Goal: Task Accomplishment & Management: Complete application form

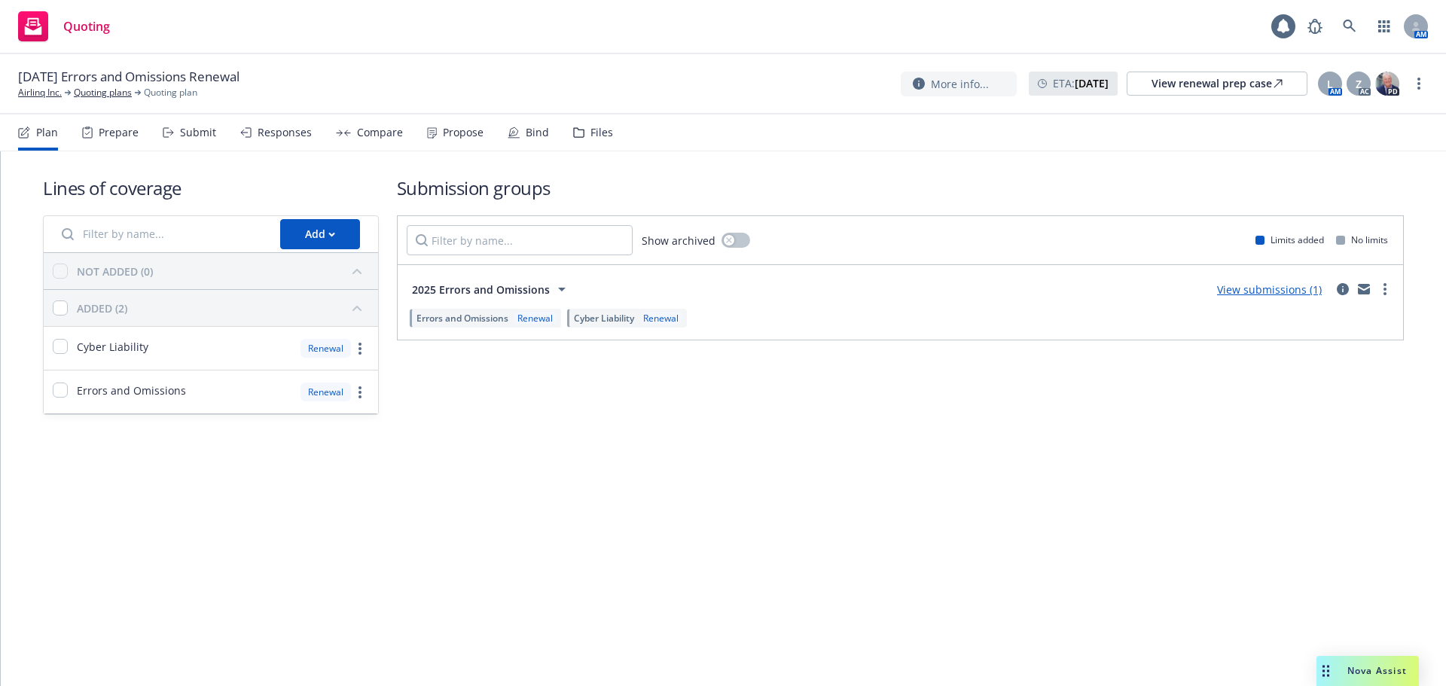
drag, startPoint x: 527, startPoint y: 128, endPoint x: 591, endPoint y: 131, distance: 64.1
click at [527, 128] on div "Bind" at bounding box center [537, 133] width 23 height 12
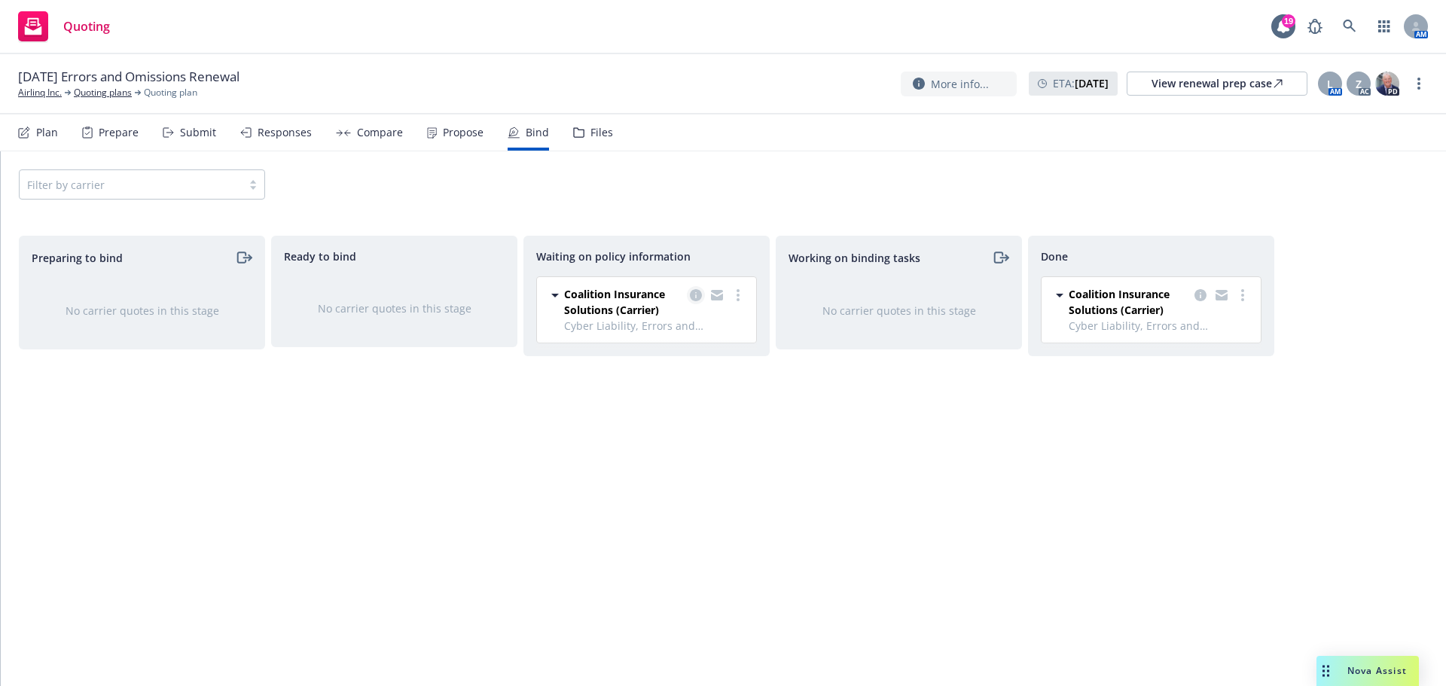
click at [702, 295] on link "copy logging email" at bounding box center [696, 295] width 18 height 18
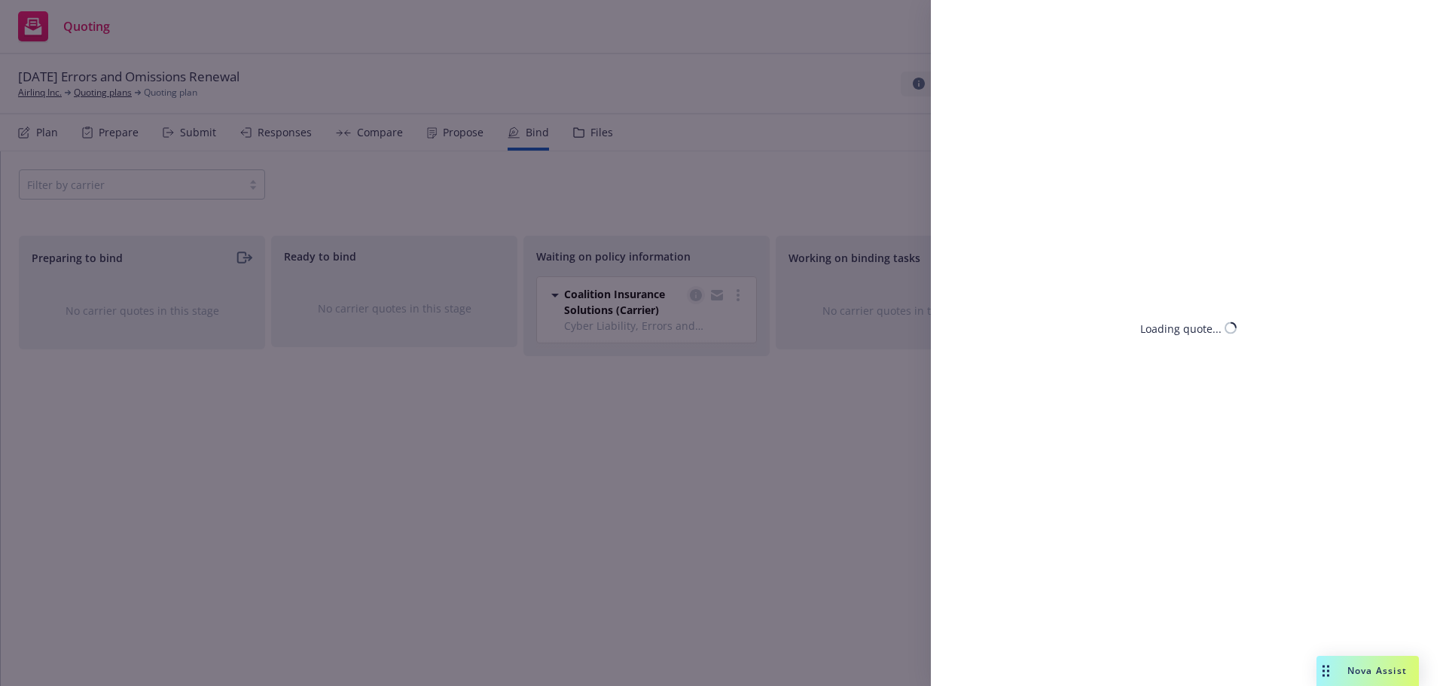
select select "CA"
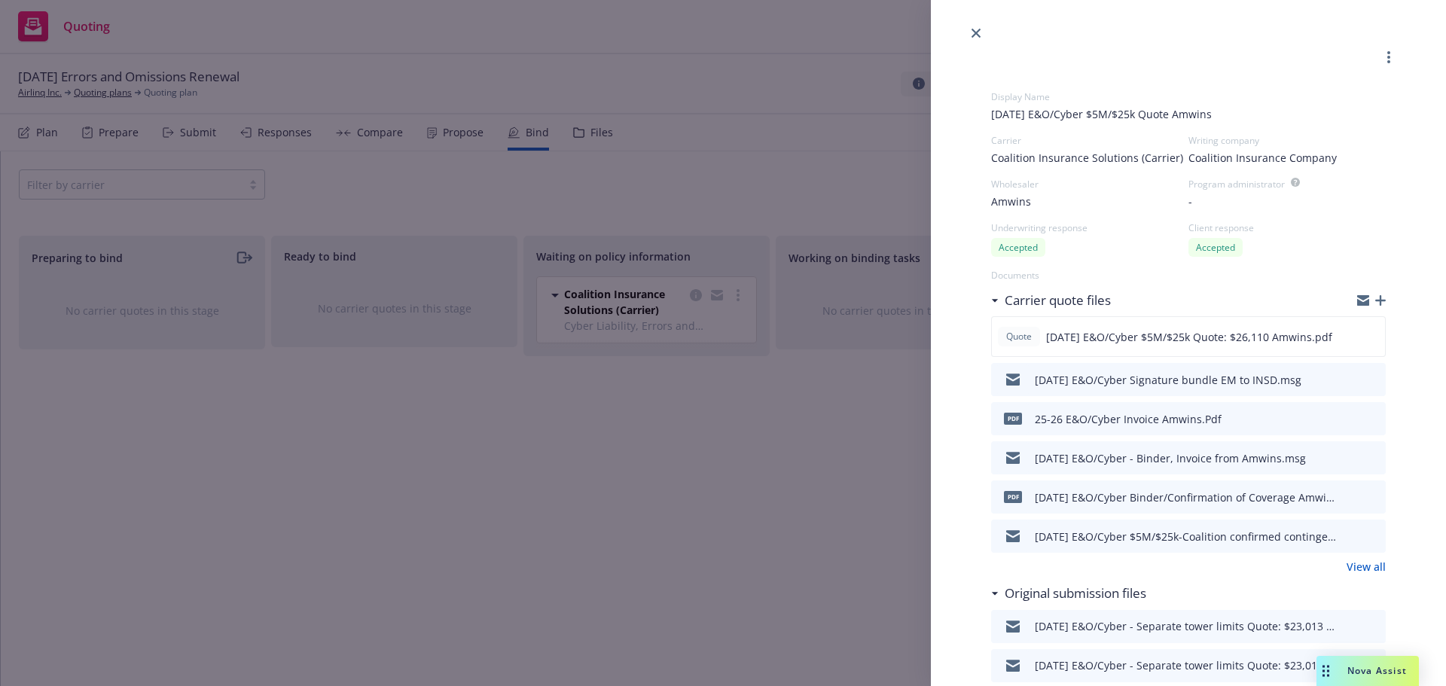
click at [1342, 381] on button "download file" at bounding box center [1346, 378] width 15 height 15
click at [1341, 379] on icon "download file" at bounding box center [1347, 378] width 12 height 12
click at [1341, 380] on icon "download file" at bounding box center [1347, 378] width 12 height 12
click at [1375, 304] on icon "button" at bounding box center [1380, 300] width 11 height 11
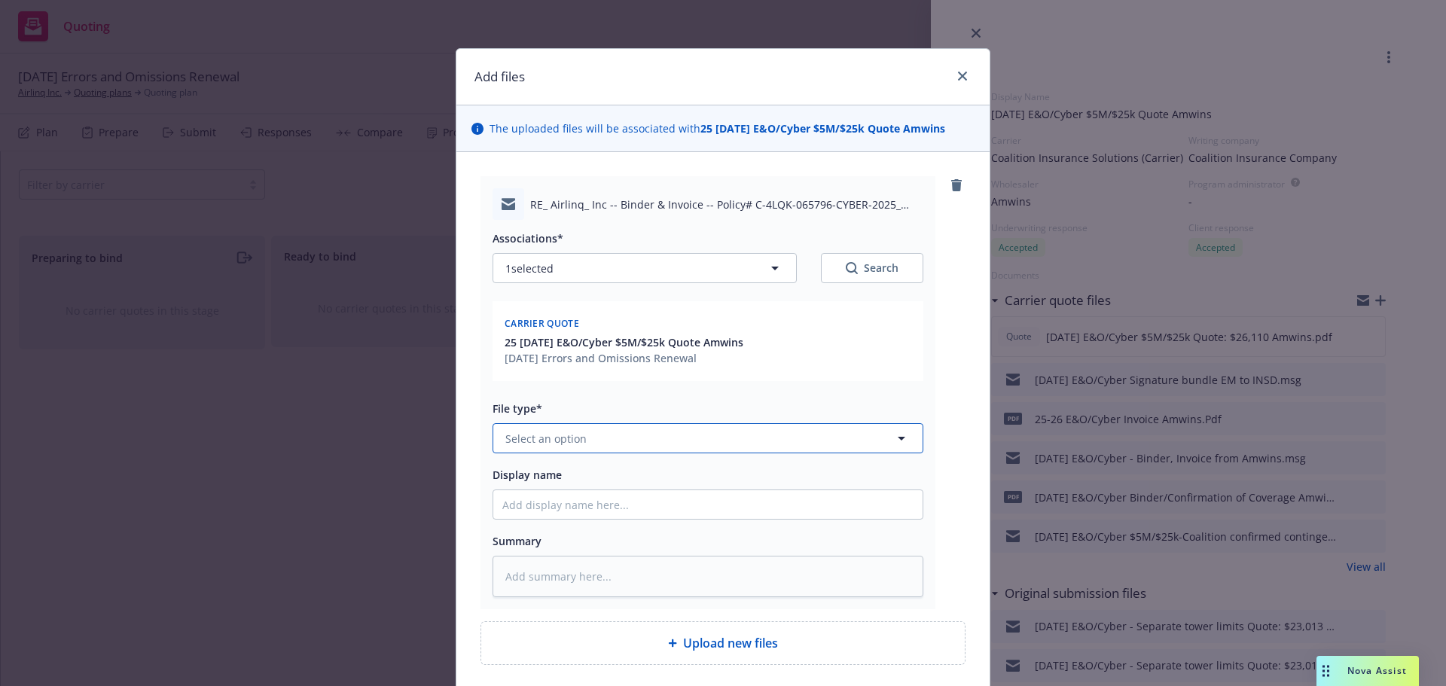
click at [560, 436] on span "Select an option" at bounding box center [545, 439] width 81 height 16
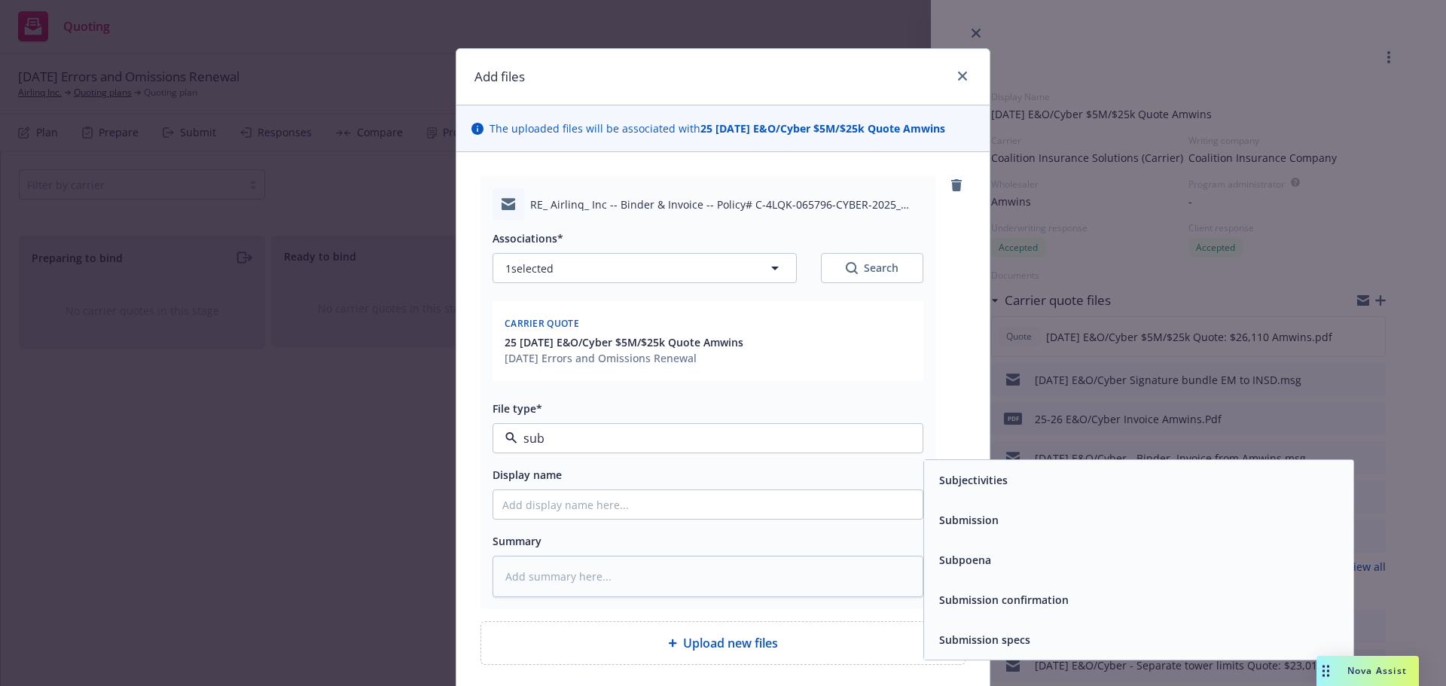
type input "subj"
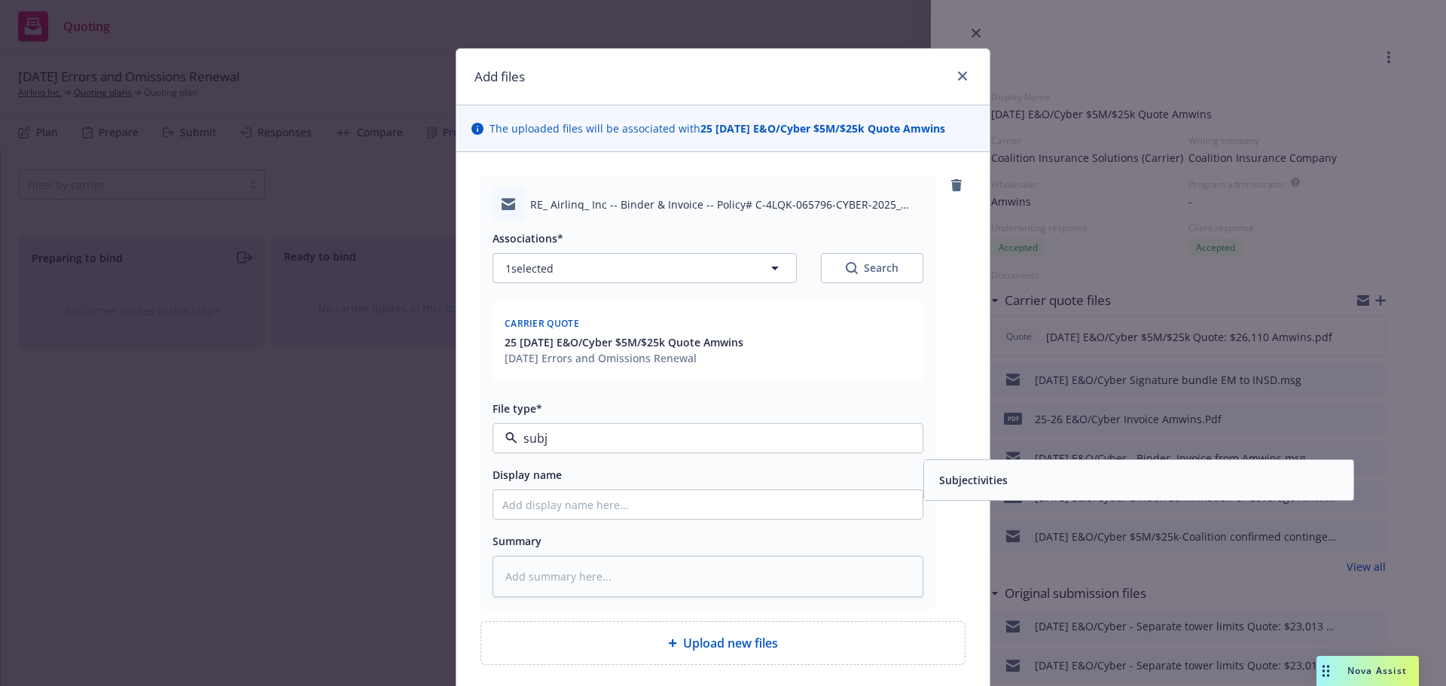
click at [987, 486] on span "Subjectivities" at bounding box center [973, 480] width 69 height 16
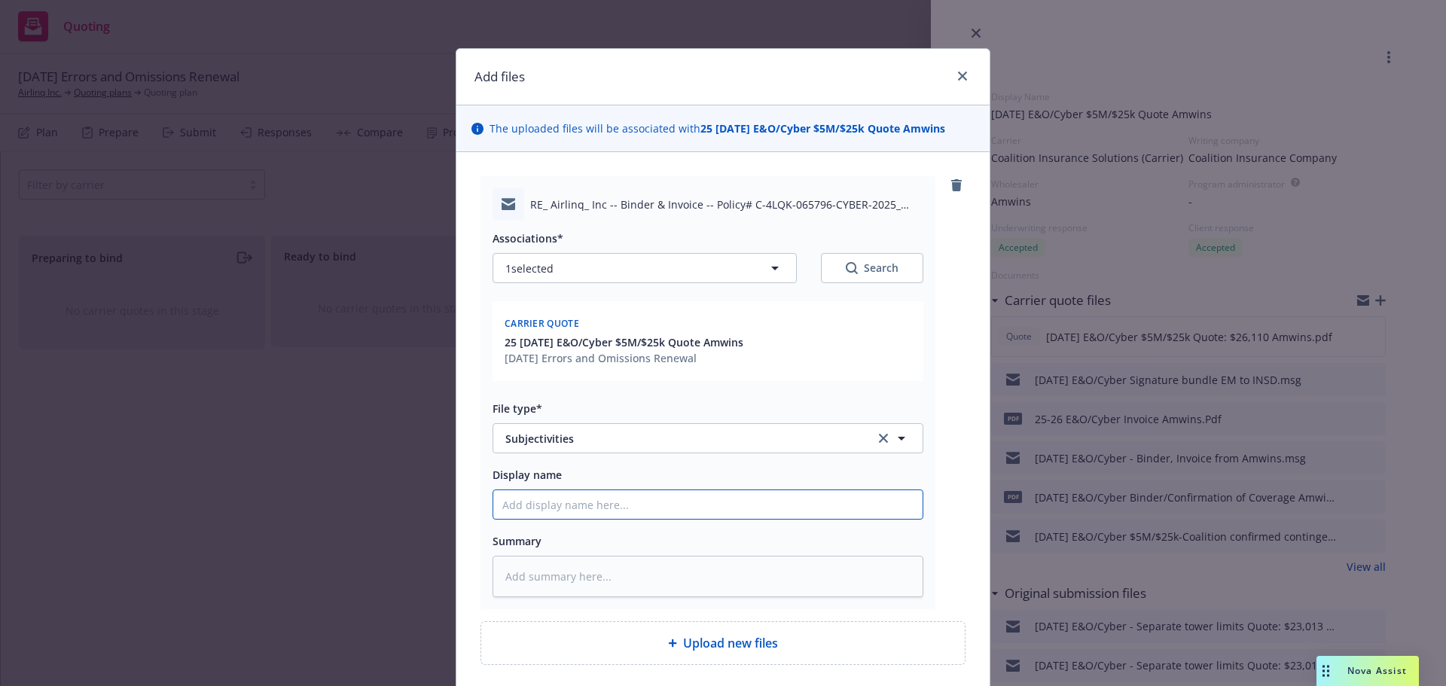
click at [627, 508] on input "Display name" at bounding box center [707, 504] width 429 height 29
type textarea "x"
type input "9"
type textarea "x"
type input "9/"
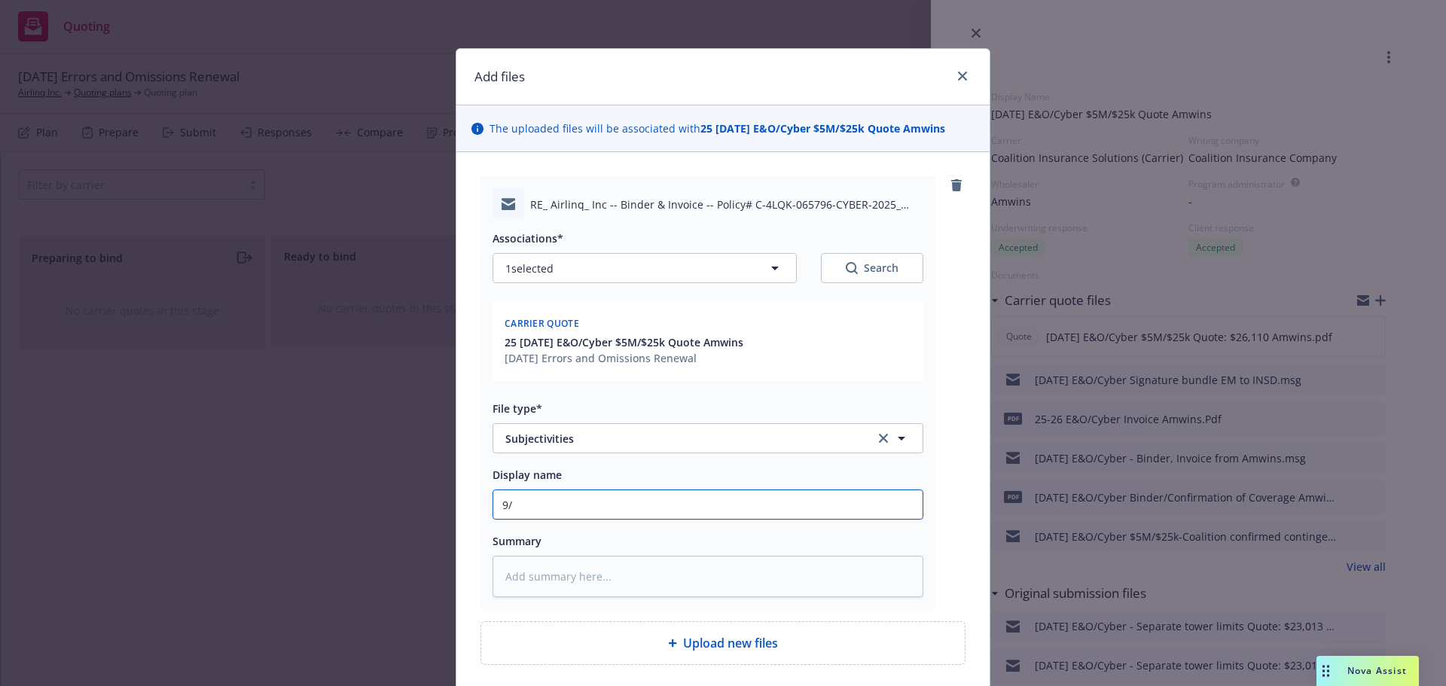
type textarea "x"
type input "9/8"
type textarea "x"
type input "9/8/"
type textarea "x"
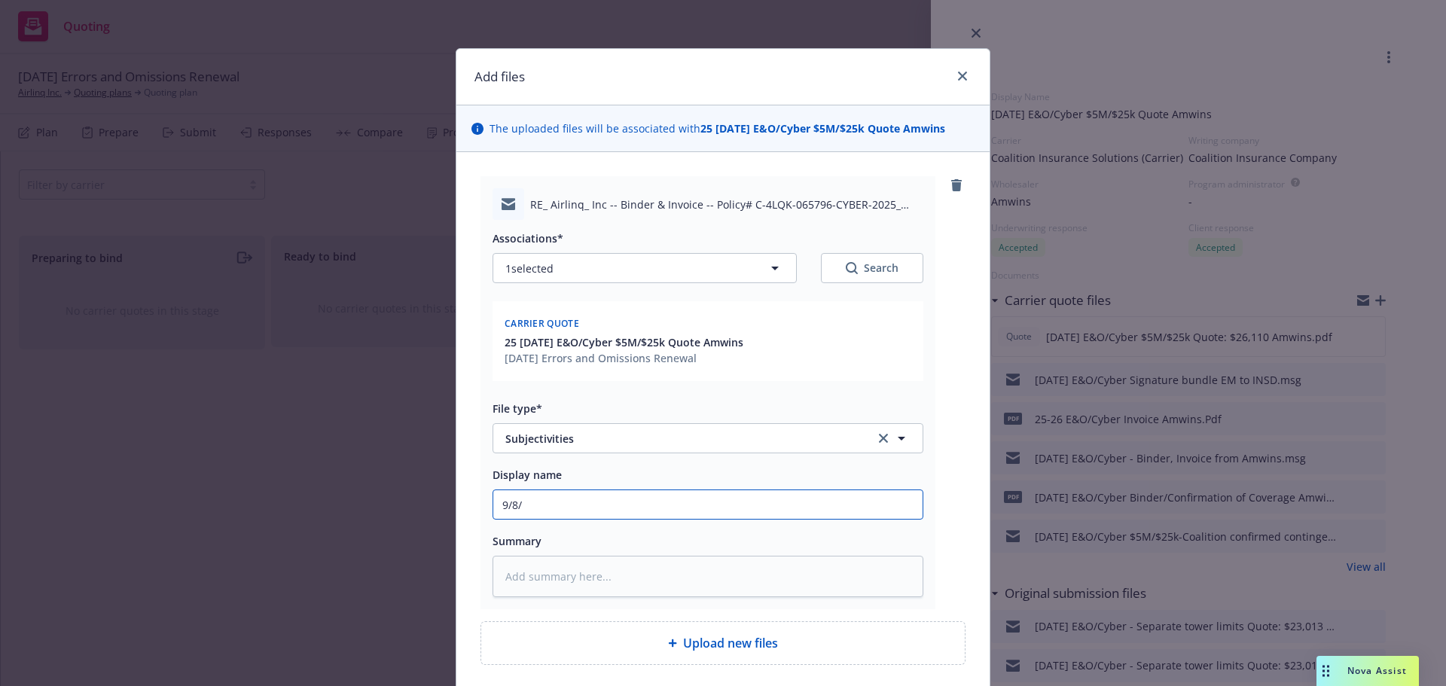
type input "9/8/2"
type textarea "x"
type input "[DATE]"
type textarea "x"
type input "9/8/202"
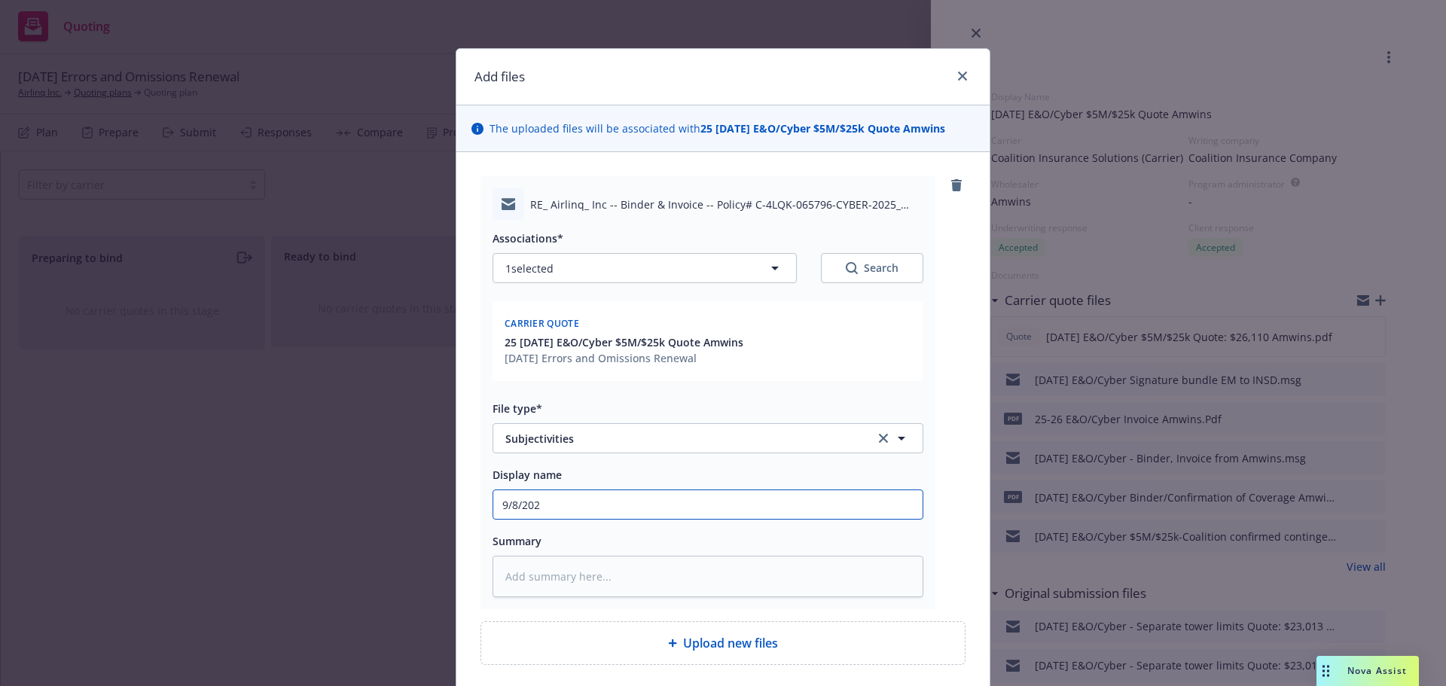
type textarea "x"
type input "[DATE]"
type textarea "x"
type input "[DATE]"
type textarea "x"
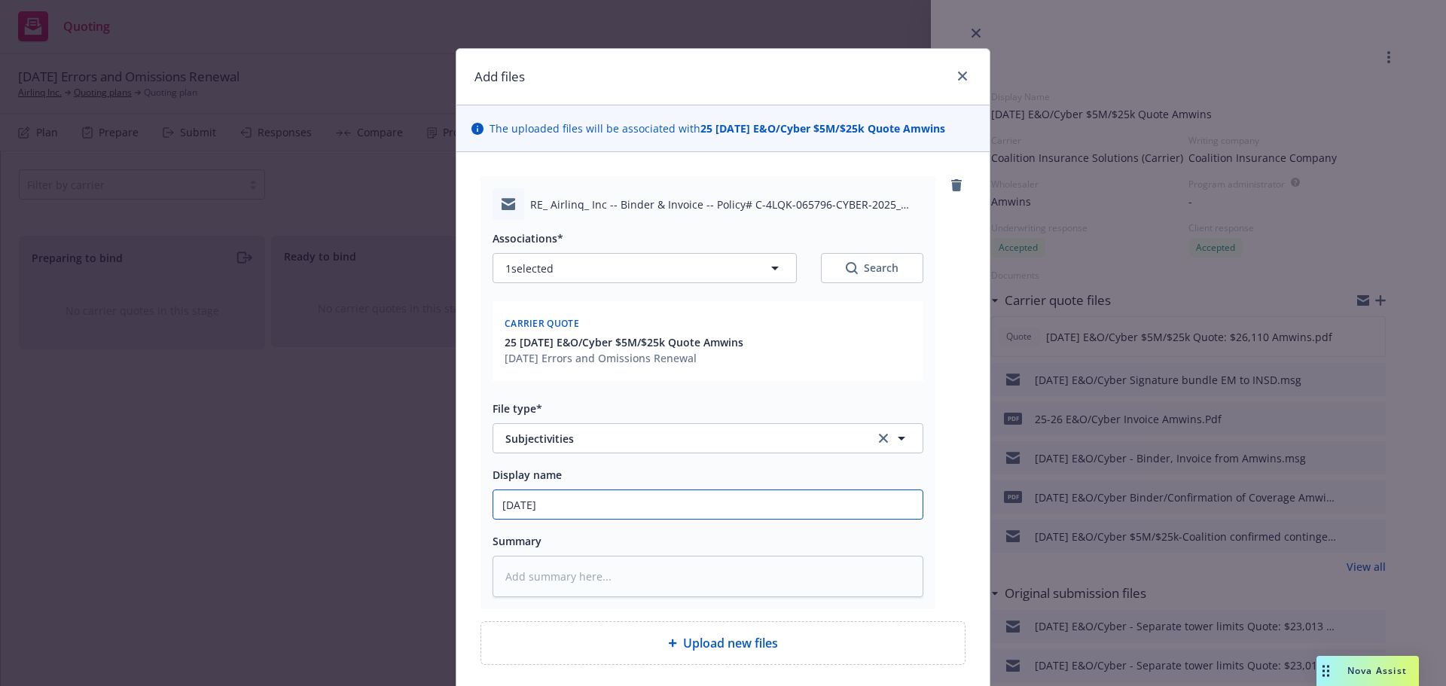
type input "[DATE] E"
type textarea "x"
type input "[DATE] E&"
type textarea "x"
type input "[DATE] E&O"
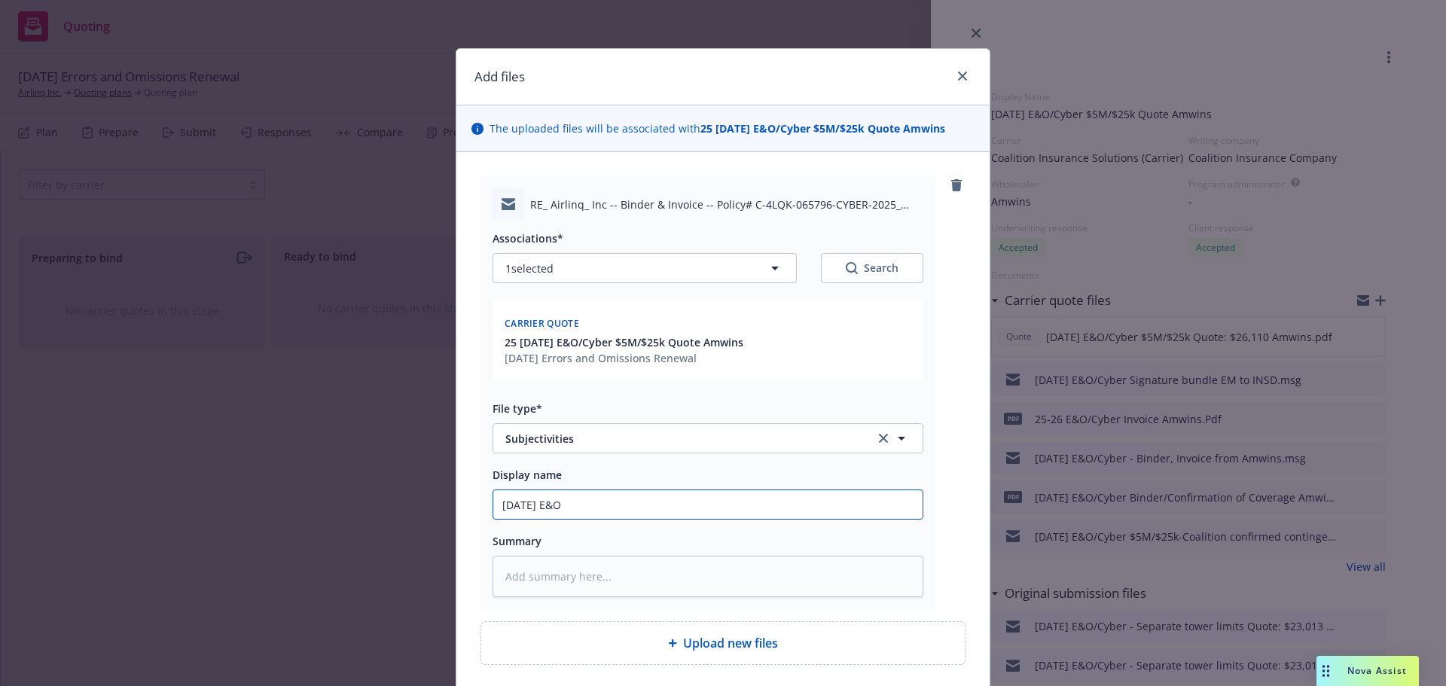
type textarea "x"
type input "[DATE] E&O/"
type textarea "x"
type input "[DATE] E&O/C"
type textarea "x"
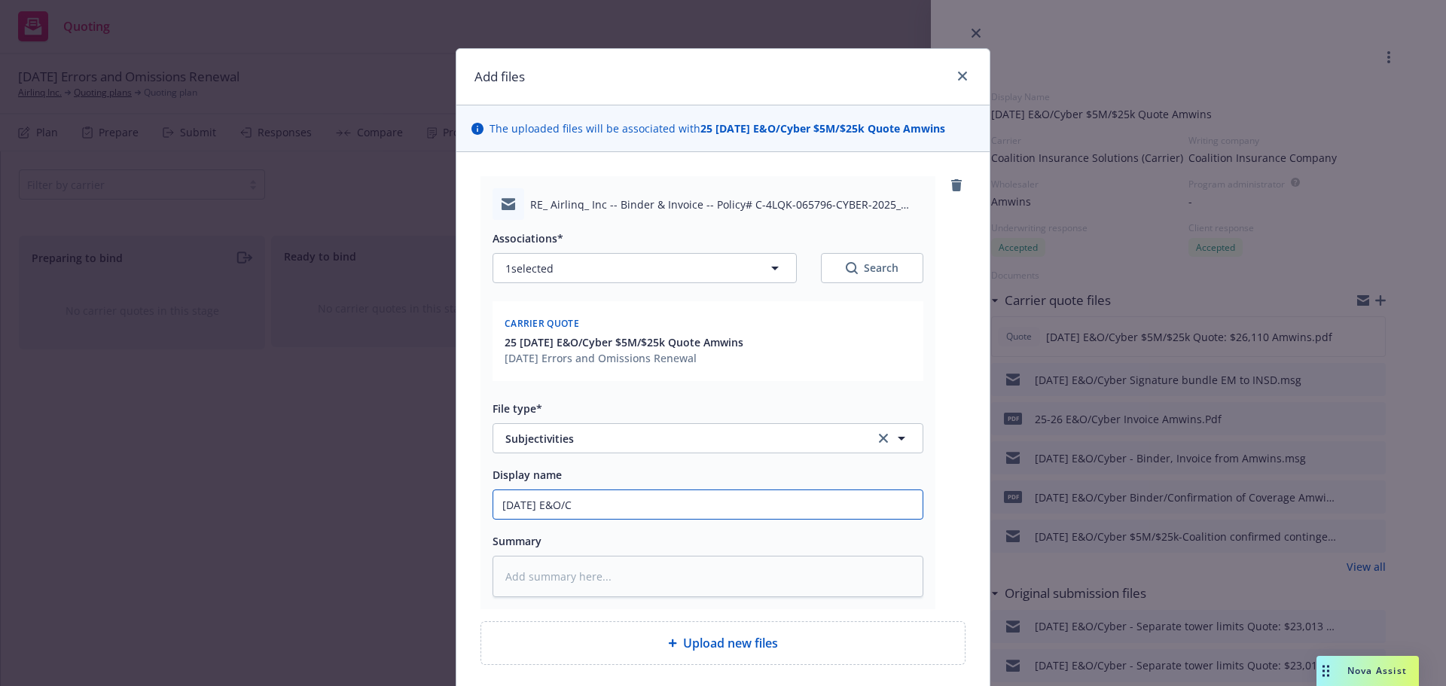
type input "[DATE] E&O/Cy"
type textarea "x"
type input "[DATE] E&O/Cyb"
type textarea "x"
type input "[DATE] E&O/Cybe"
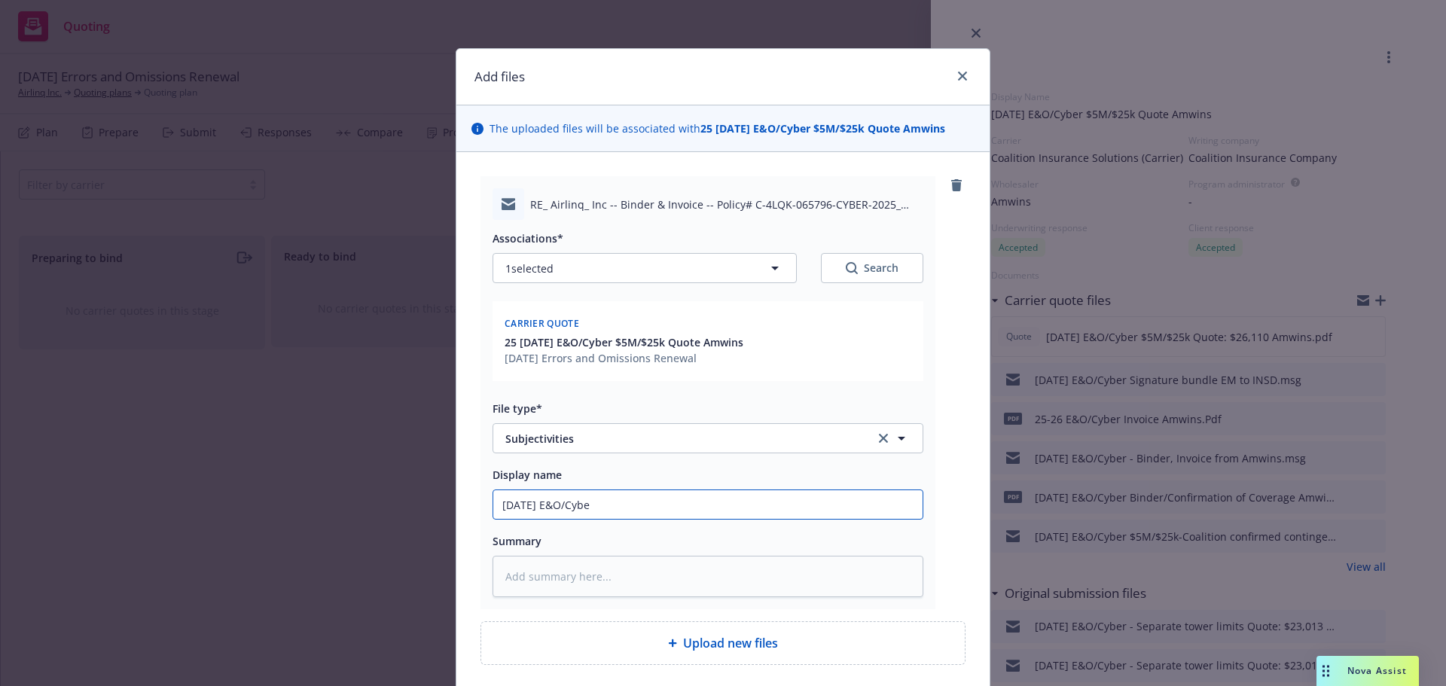
type textarea "x"
type input "[DATE] E&O/Cyber"
type textarea "x"
type input "[DATE] E&O/Cyber"
type textarea "x"
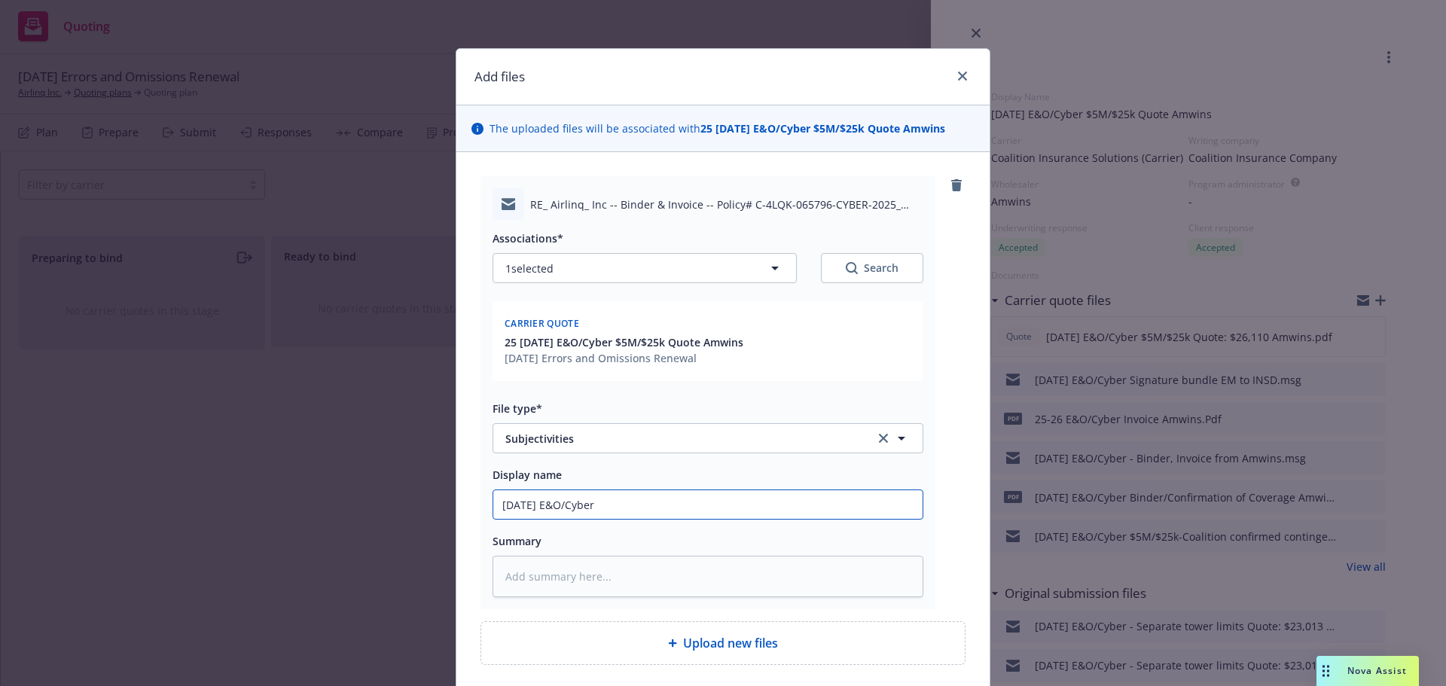
type input "[DATE] E&O/Cyber B"
type textarea "x"
type input "[DATE] E&O/Cyber Bu"
type textarea "x"
type input "[DATE] E&O/Cyber Bun"
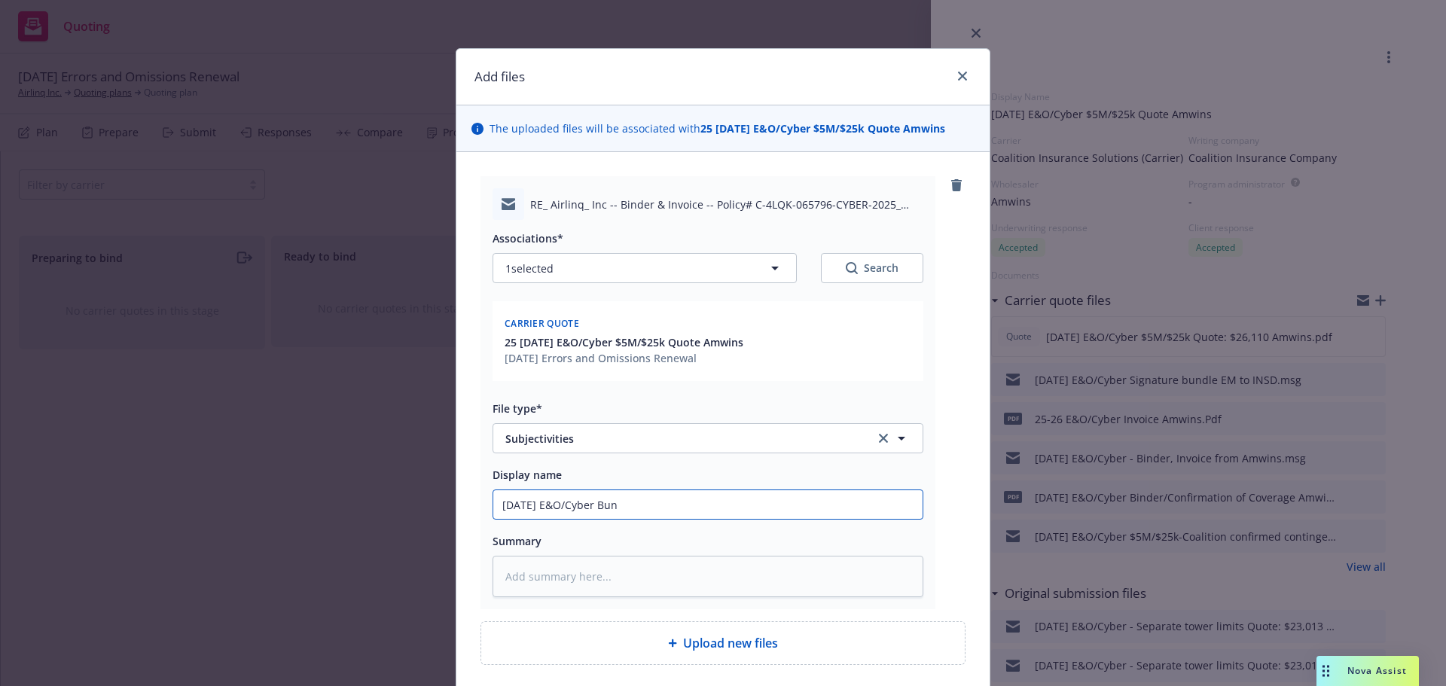
type textarea "x"
type input "[DATE] E&O/Cyber Bund"
type textarea "x"
type input "[DATE] E&O/Cyber Bundl"
type textarea "x"
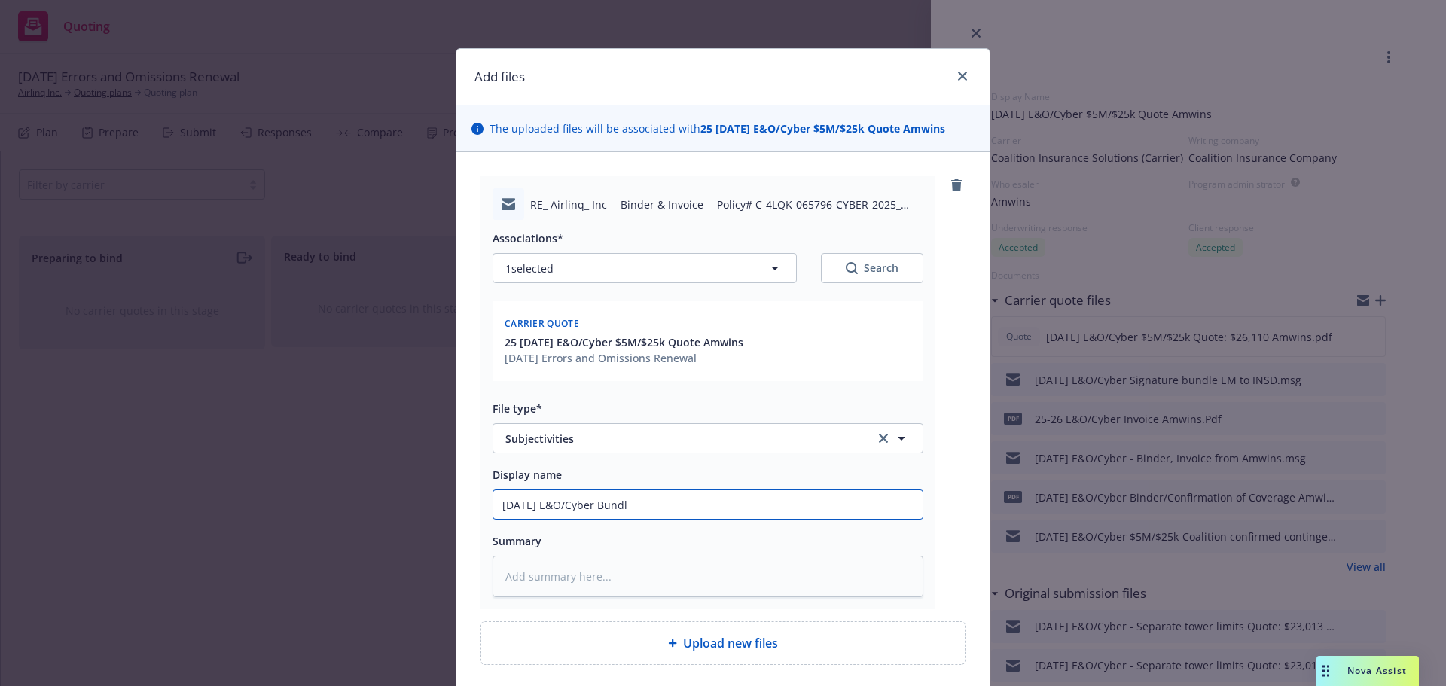
type input "[DATE] E&O/Cyber Bundle"
type textarea "x"
type input "[DATE] E&O/Cyber Bundle"
type textarea "x"
type input "[DATE] E&O/Cyber Bundle S"
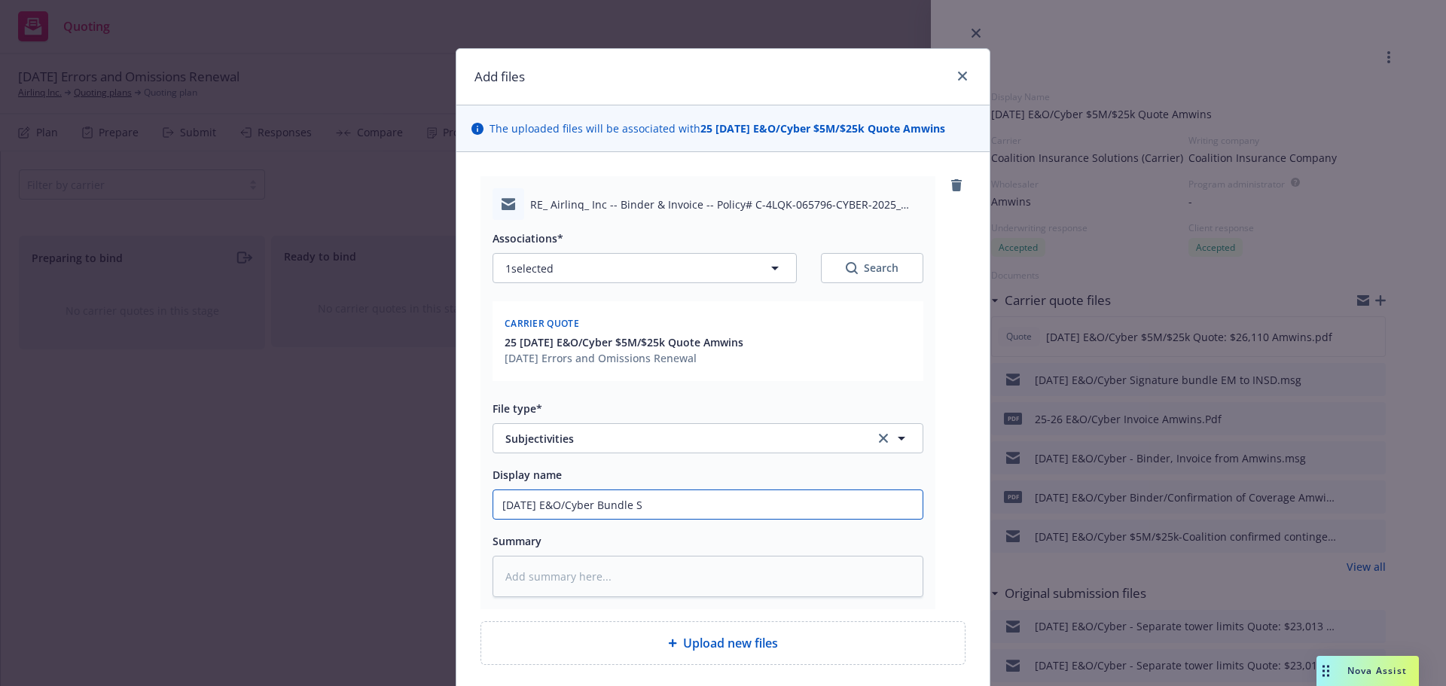
type textarea "x"
type input "[DATE] E&O/Cyber Bundle Si"
type textarea "x"
type input "[DATE] E&O/Cyber Bundle Sig"
type textarea "x"
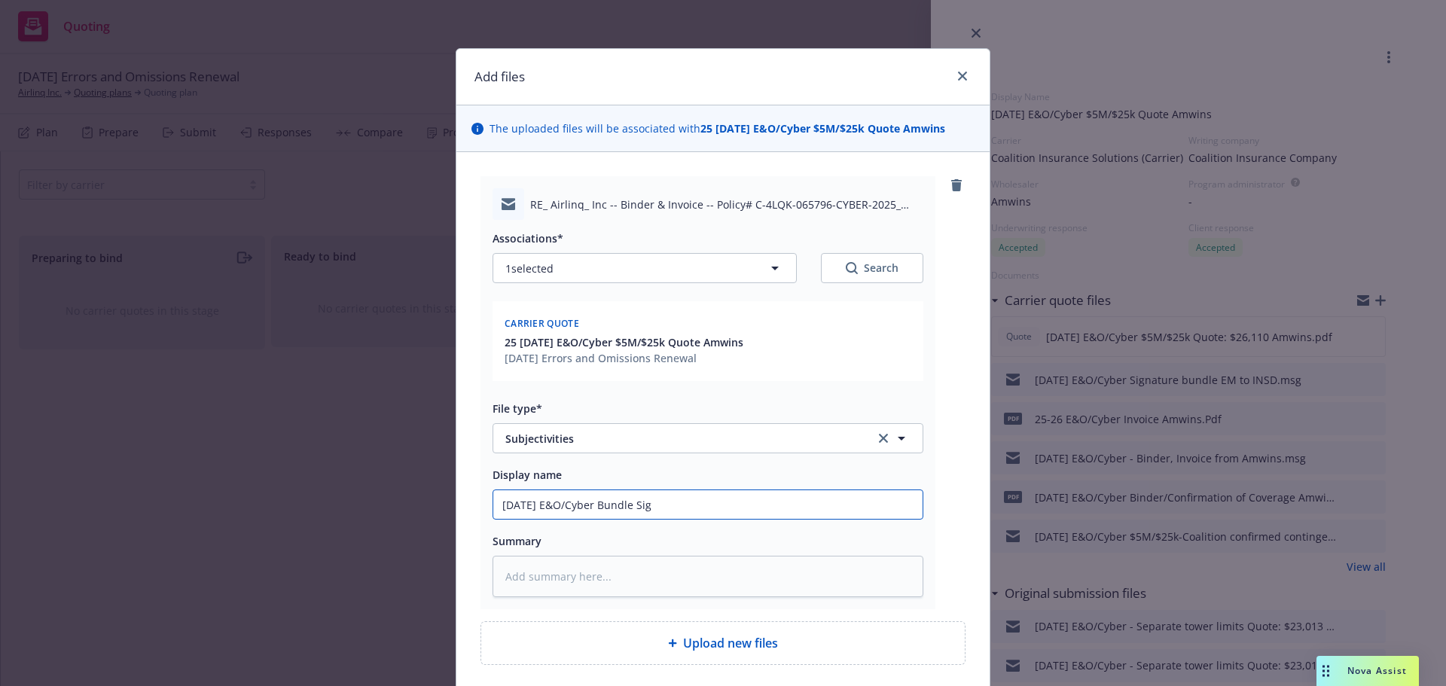
type input "[DATE] E&O/Cyber Bundle Sign"
type textarea "x"
type input "[DATE] E&O/Cyber Bundle Signa"
type textarea "x"
type input "[DATE] E&O/Cyber Bundle Signat"
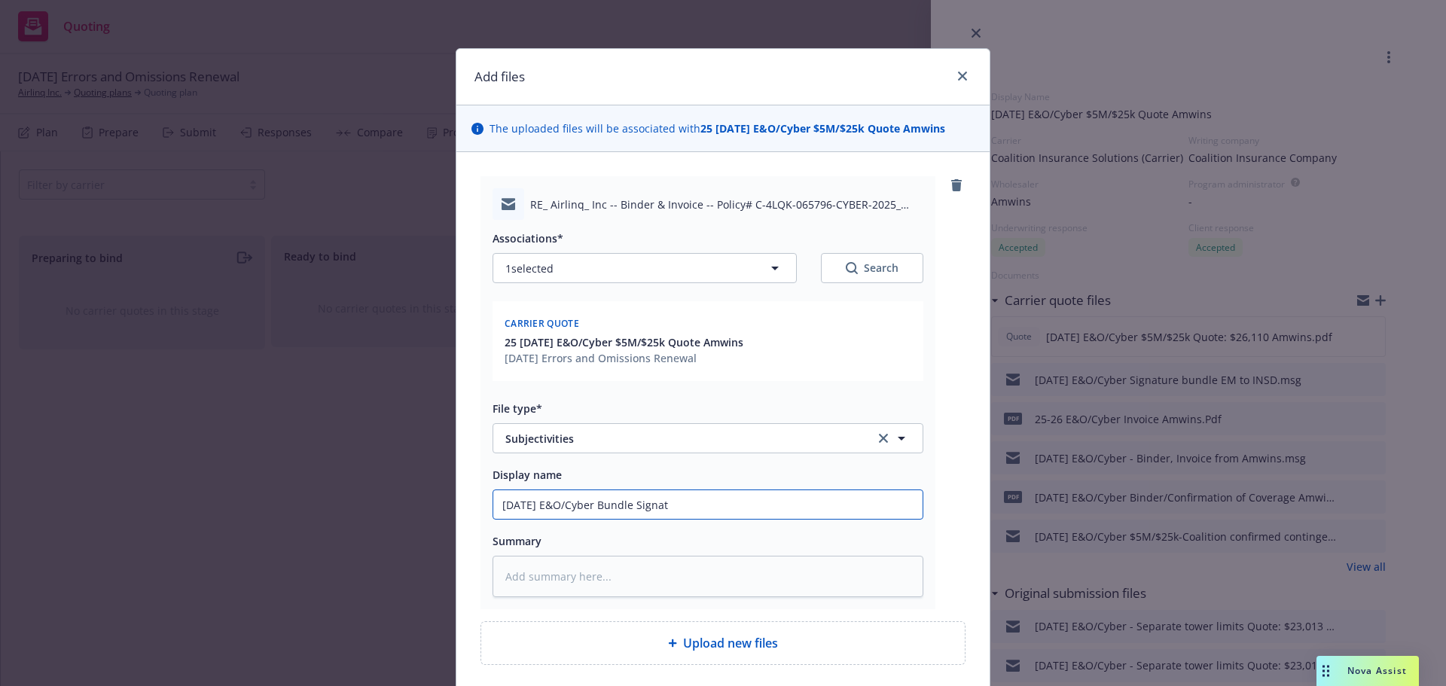
type textarea "x"
type input "[DATE] E&O/Cyber Bundle Signatu"
type textarea "x"
type input "[DATE] E&O/Cyber Bundle Signature"
type textarea "x"
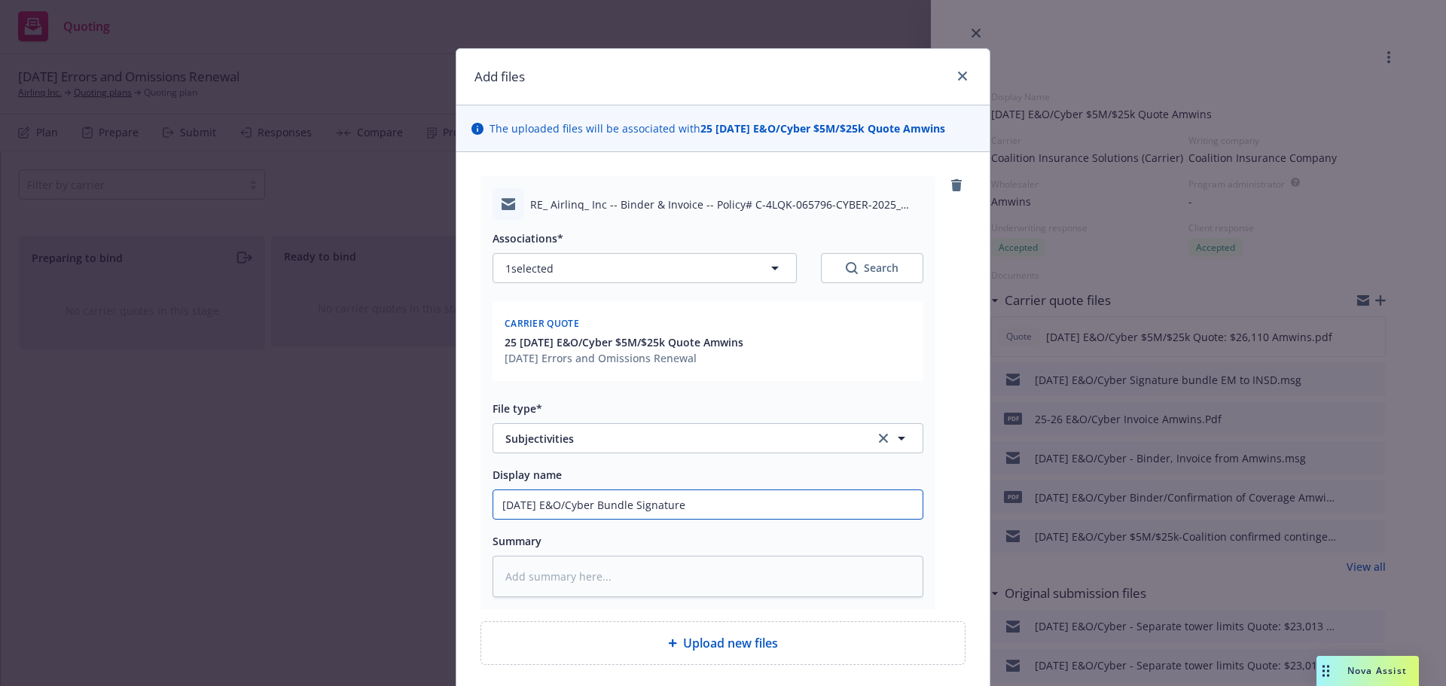
type input "[DATE] E&O/Cyber Bundle Signature"
type textarea "x"
type input "[DATE] E&O/Cyber Bundle Signature r"
type textarea "x"
type input "[DATE] E&O/Cyber Bundle Signature re"
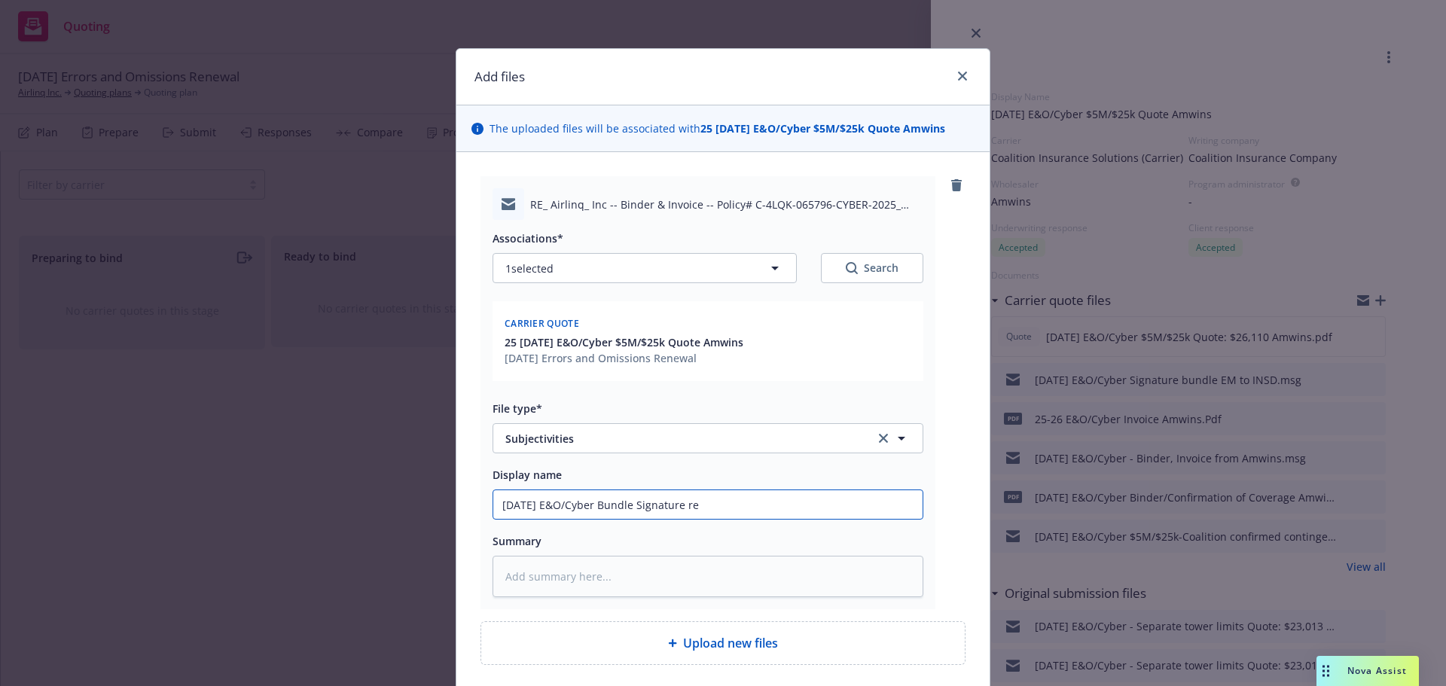
type textarea "x"
type input "[DATE] E&O/Cyber Bundle Signature req"
type textarea "x"
type input "[DATE] E&O/Cyber Bundle Signature requ"
type textarea "x"
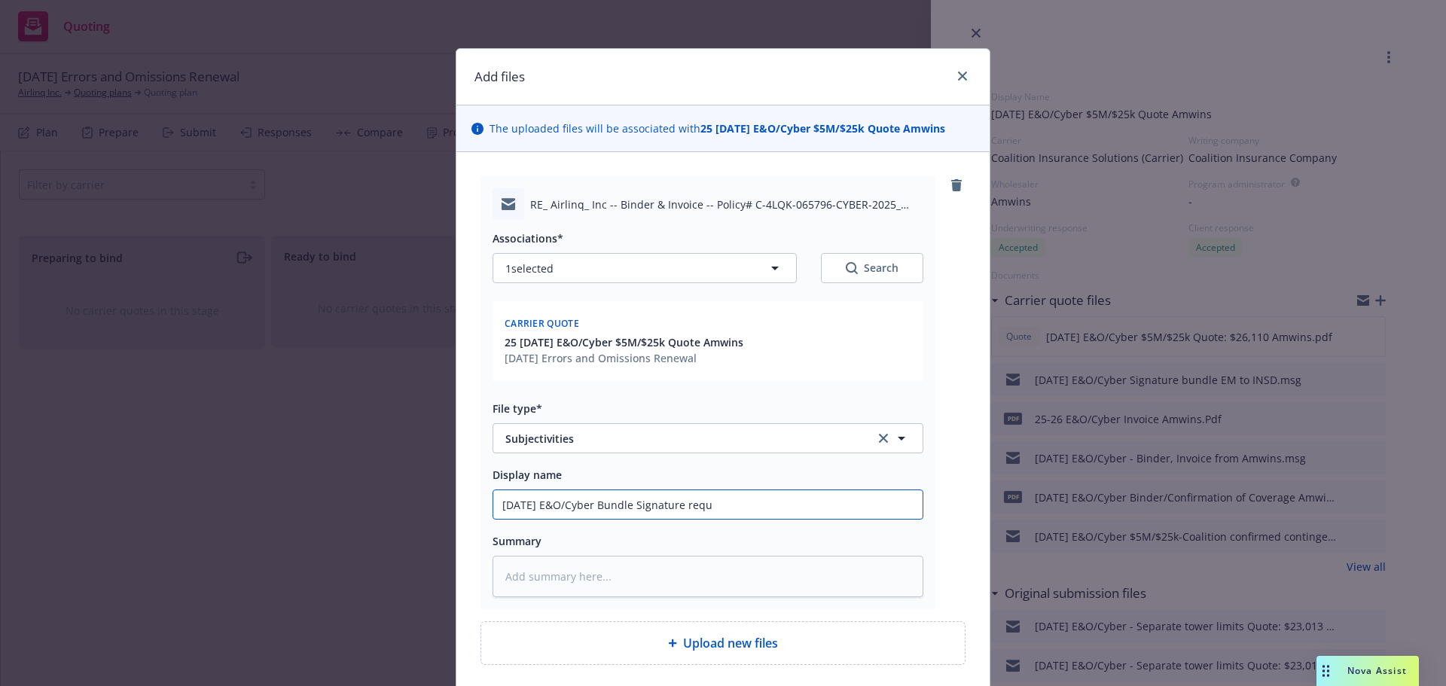
type input "[DATE] E&O/Cyber Bundle Signature reque"
type textarea "x"
type input "[DATE] E&O/Cyber Bundle Signature requ"
type textarea "x"
type input "[DATE] E&O/Cyber Bundle Signature requi"
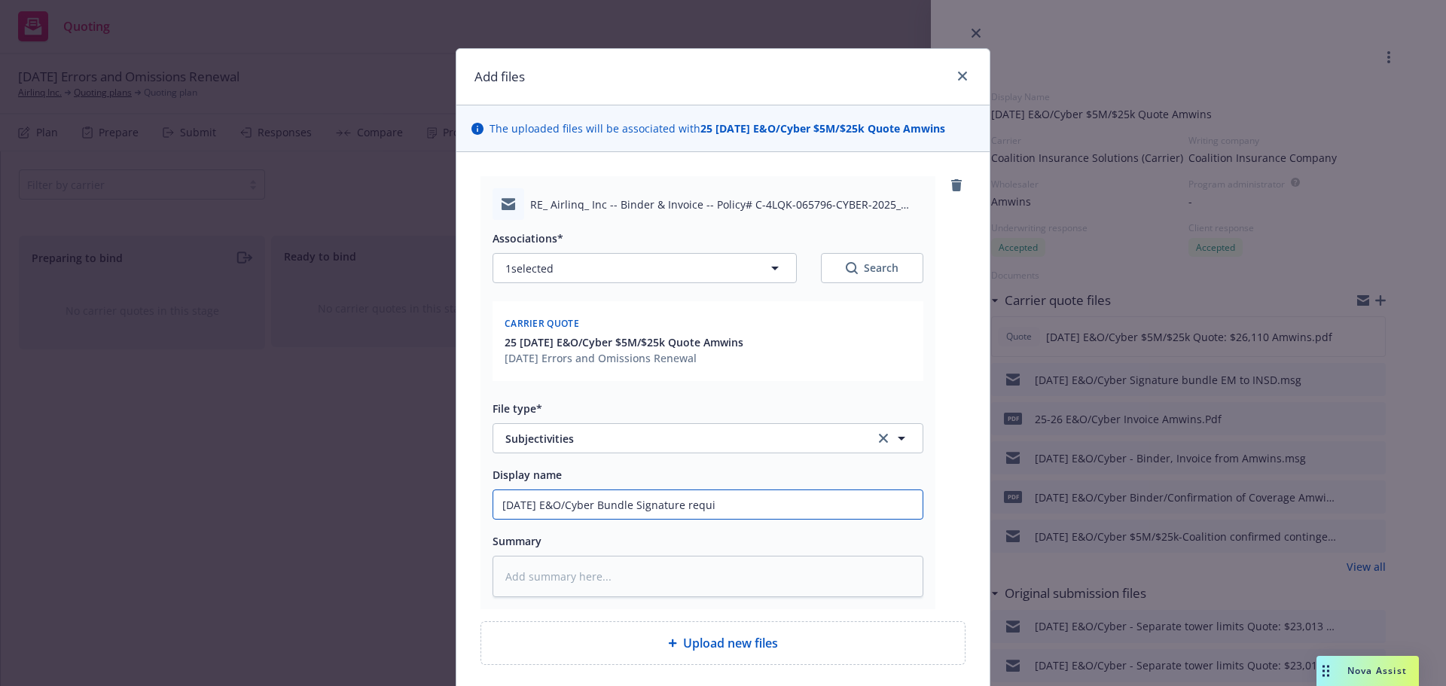
type textarea "x"
type input "[DATE] E&O/Cyber Bundle Signature requir"
type textarea "x"
type input "[DATE] E&O/Cyber Bundle Signature require"
type textarea "x"
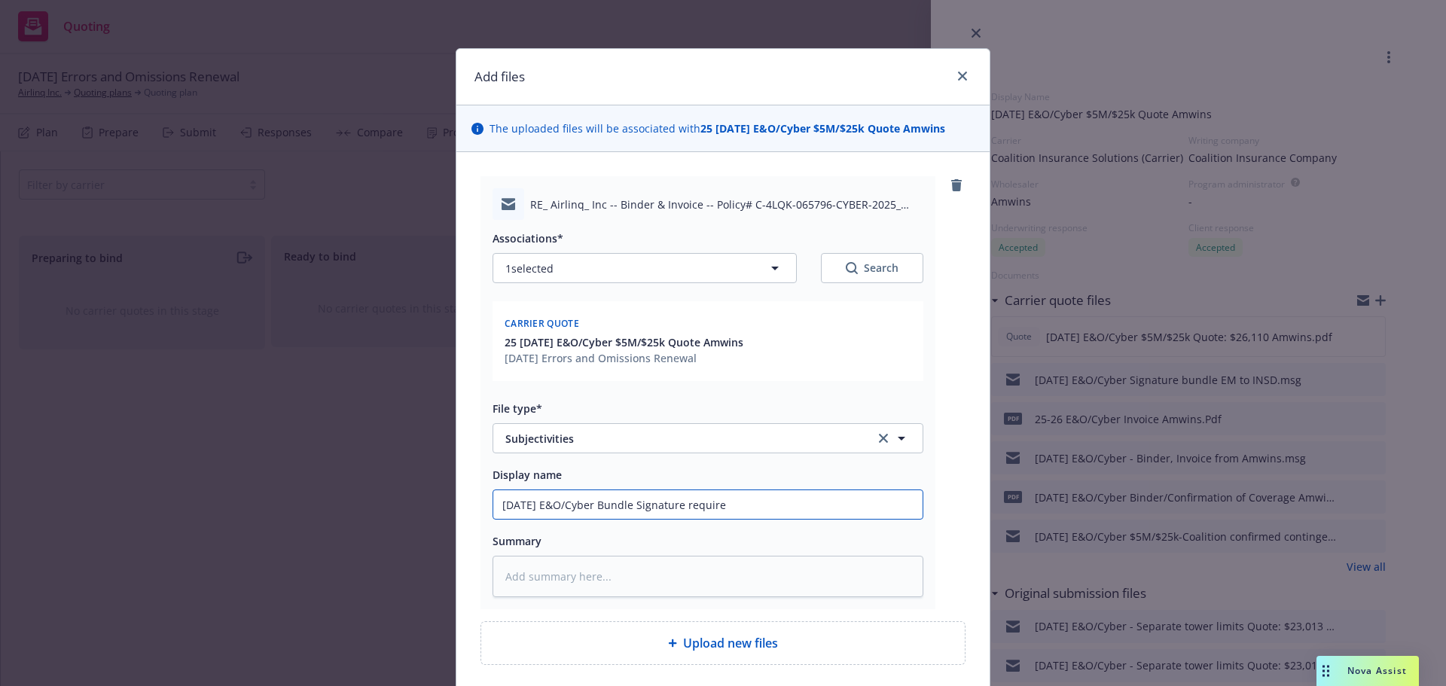
type input "[DATE] E&O/Cyber Bundle Signature requires"
type textarea "x"
type input "[DATE] E&O/Cyber Bundle Signature require"
type textarea "x"
type input "[DATE] E&O/Cyber Bundle Signature required"
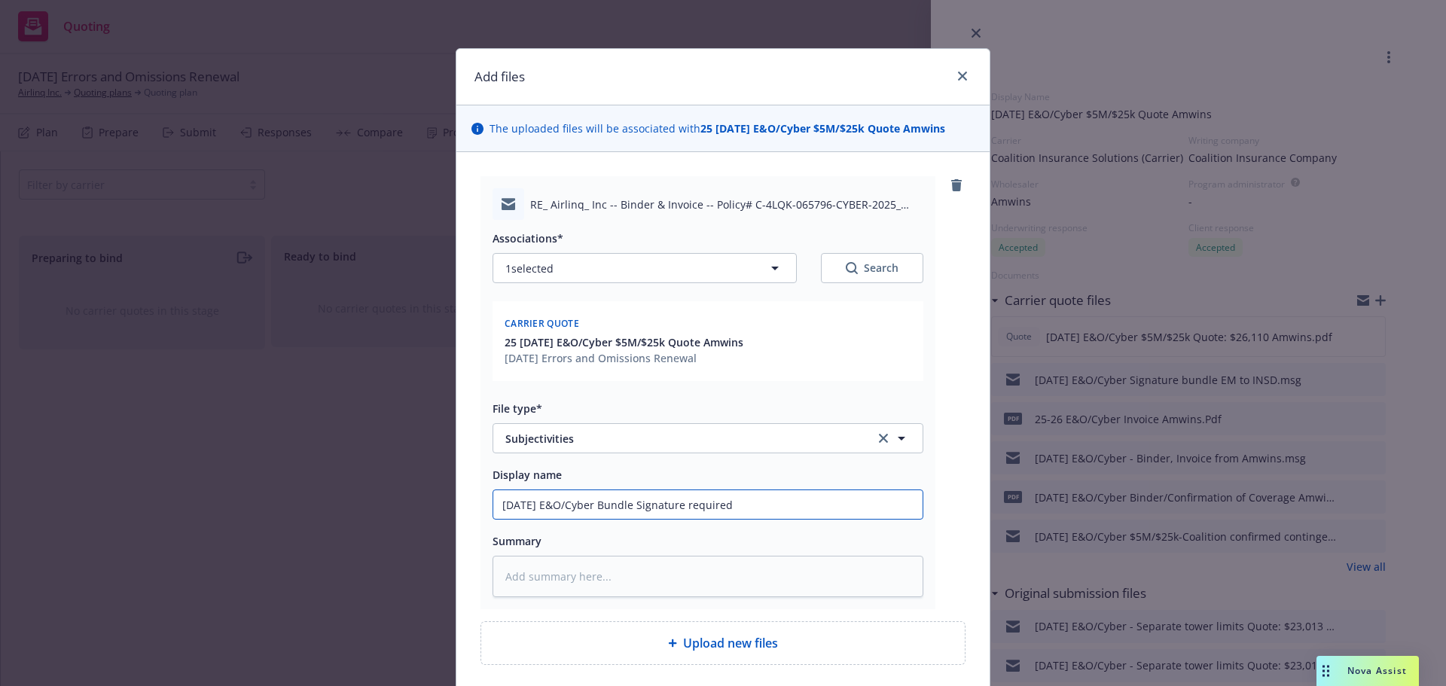
type textarea "x"
type input "[DATE] E&O/Cyber Bundle Signature required"
type textarea "x"
type input "[DATE] E&O/Cyber Bundle Signature required E"
type textarea "x"
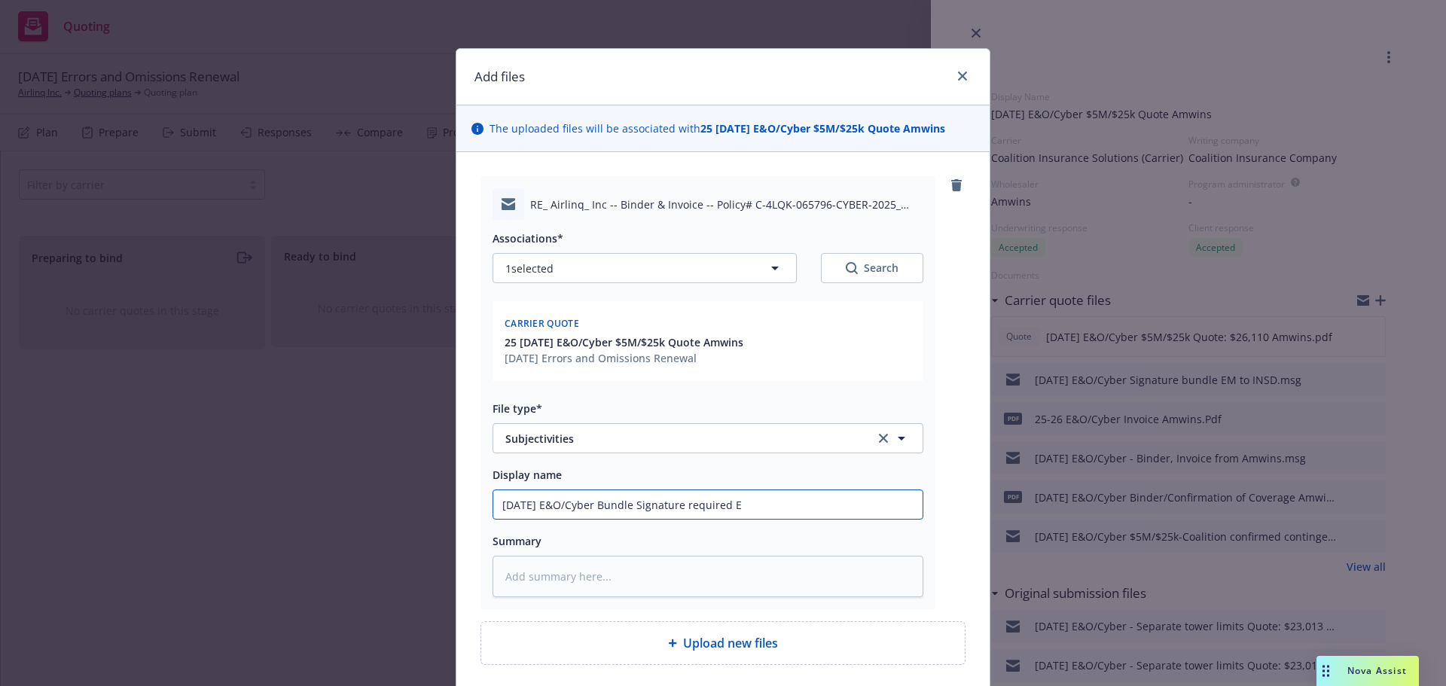
type input "[DATE] E&O/Cyber Bundle Signature required EM"
type textarea "x"
type input "[DATE] E&O/Cyber Bundle Signature required EM"
type textarea "x"
type input "[DATE] E&O/Cyber Bundle Signature required EM f"
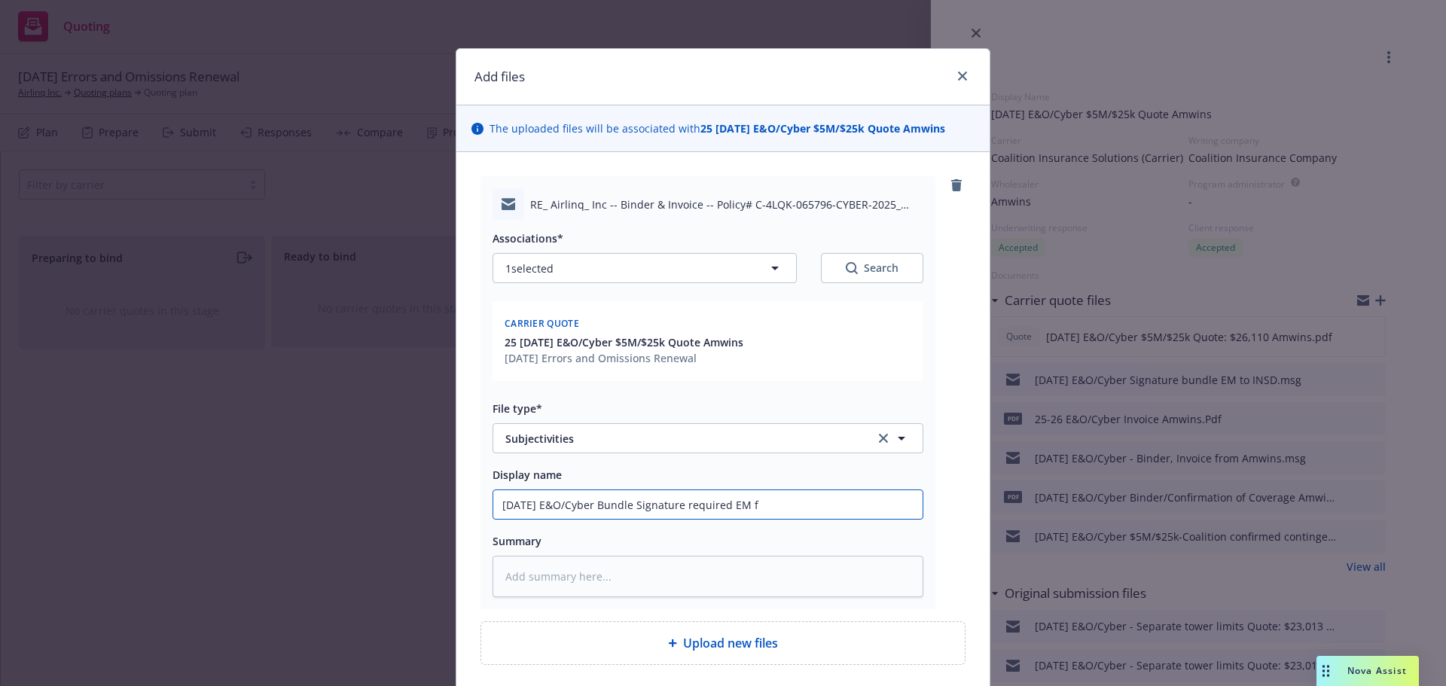
type textarea "x"
type input "[DATE] E&O/Cyber Bundle Signature required EM fr"
type textarea "x"
type input "[DATE] E&O/Cyber Bundle Signature required EM fro"
type textarea "x"
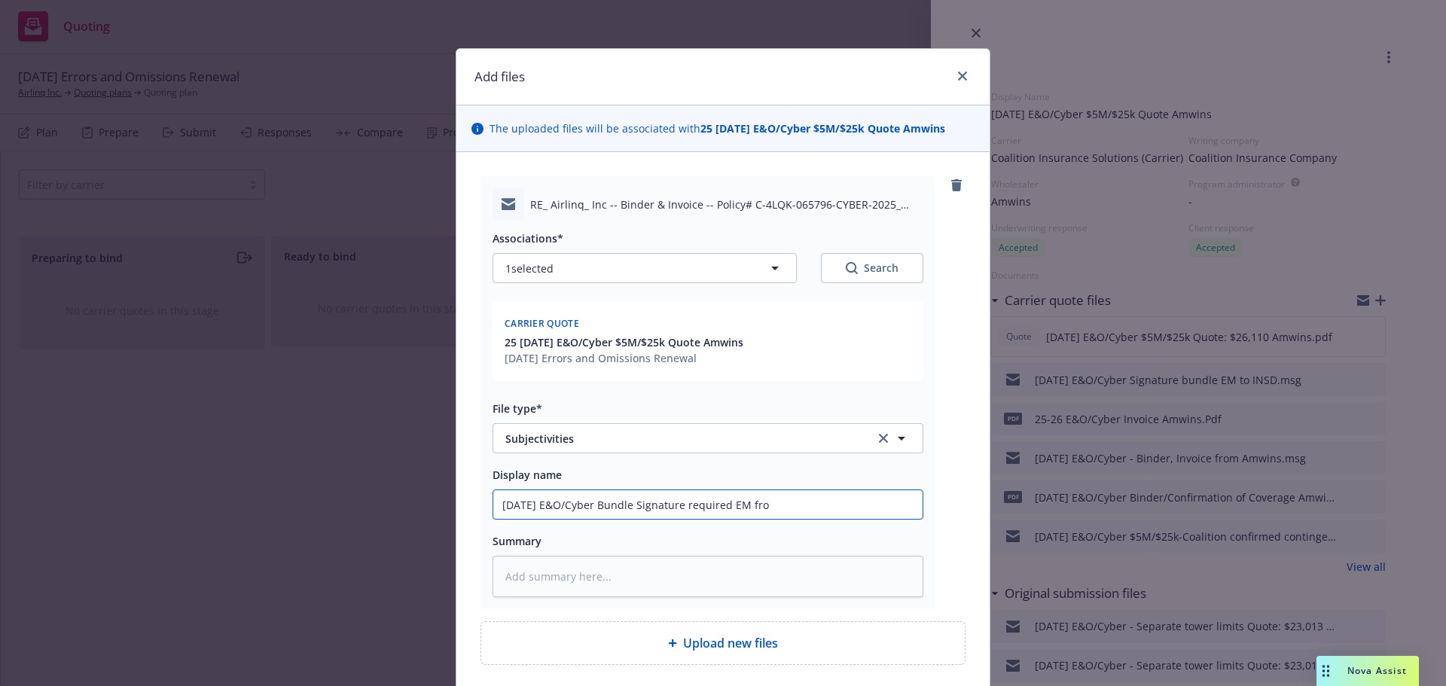
type input "[DATE] E&O/Cyber Bundle Signature required EM from"
type textarea "x"
type input "[DATE] E&O/Cyber Bundle Signature required EM from"
type textarea "x"
type input "[DATE] E&O/Cyber Bundle Signature required EM from A"
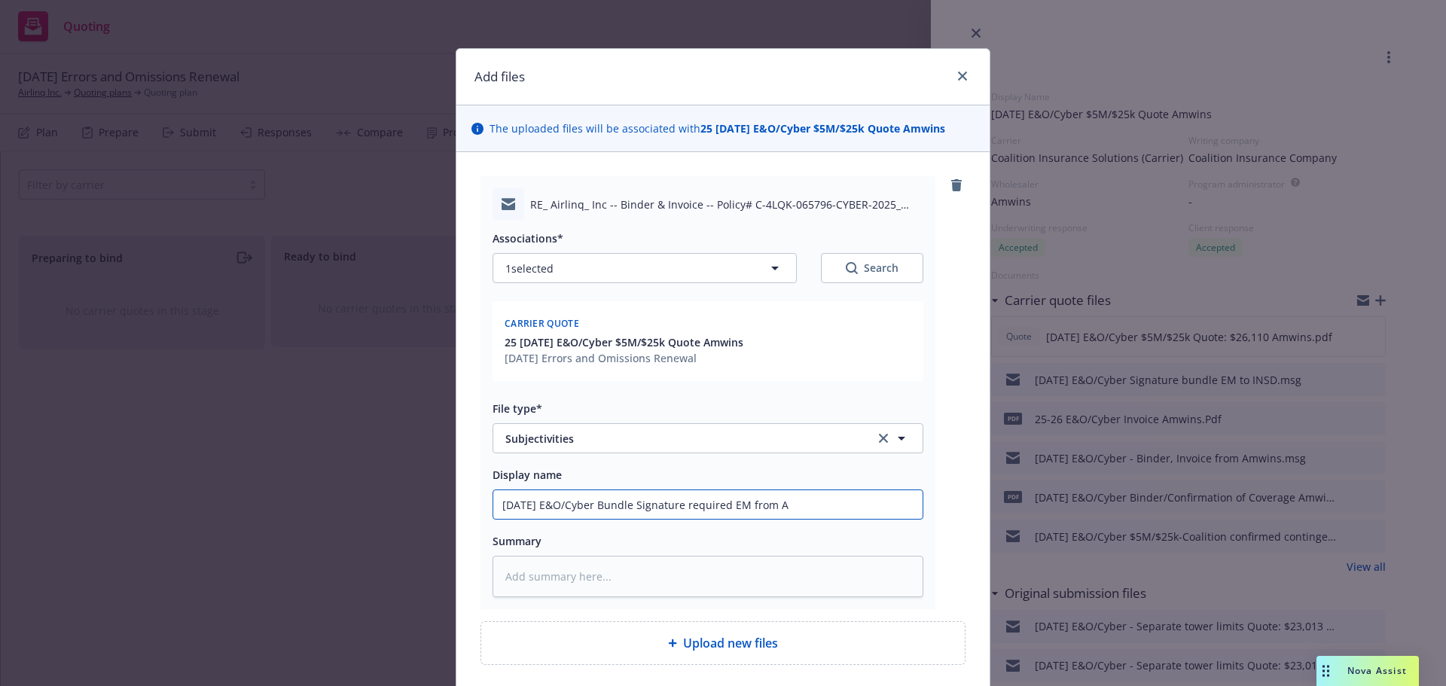
type textarea "x"
type input "[DATE] E&O/Cyber Bundle Signature required EM from Am"
type textarea "x"
type input "[DATE] E&O/Cyber Bundle Signature required EM from Amw"
type textarea "x"
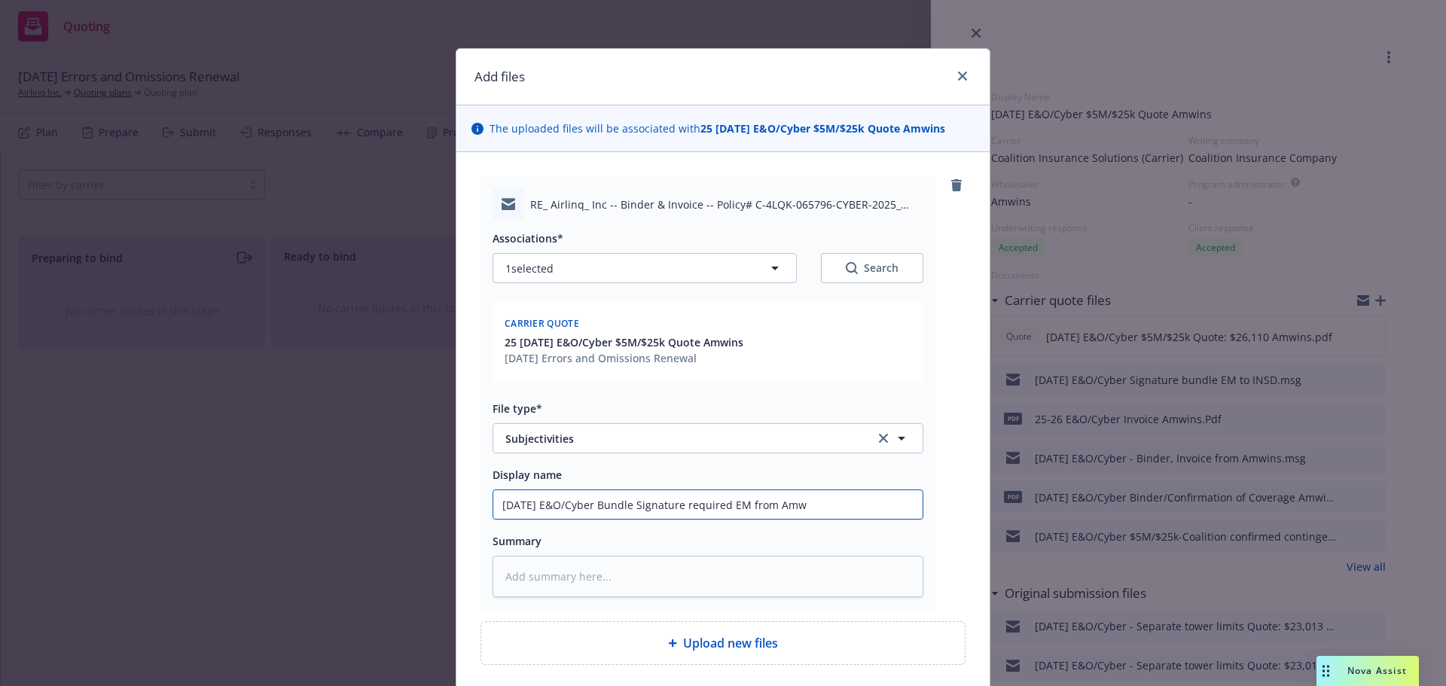
type input "[DATE] E&O/Cyber Bundle Signature required EM from Amwi"
type textarea "x"
type input "[DATE] E&O/Cyber Bundle Signature required EM from [GEOGRAPHIC_DATA]"
type textarea "x"
type input "[DATE] E&O/Cyber Bundle Signature required EM from Amwins"
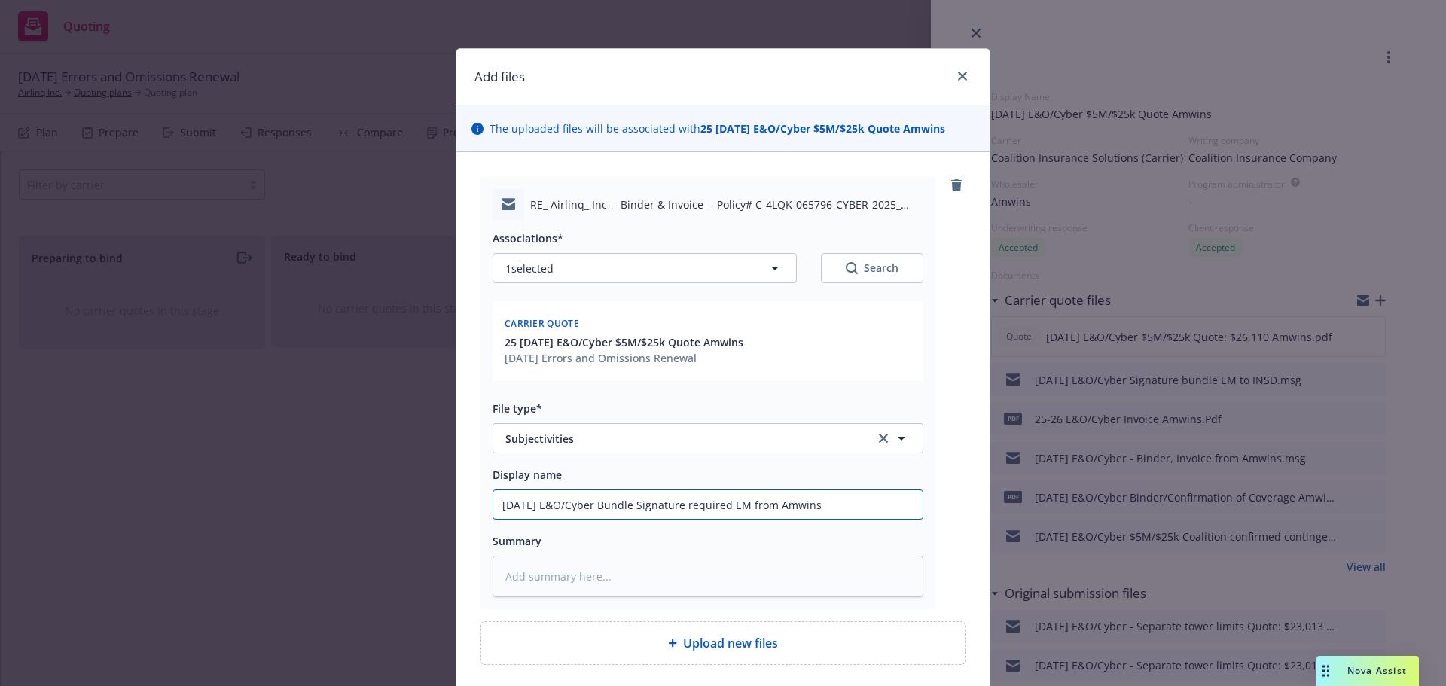
type textarea "x"
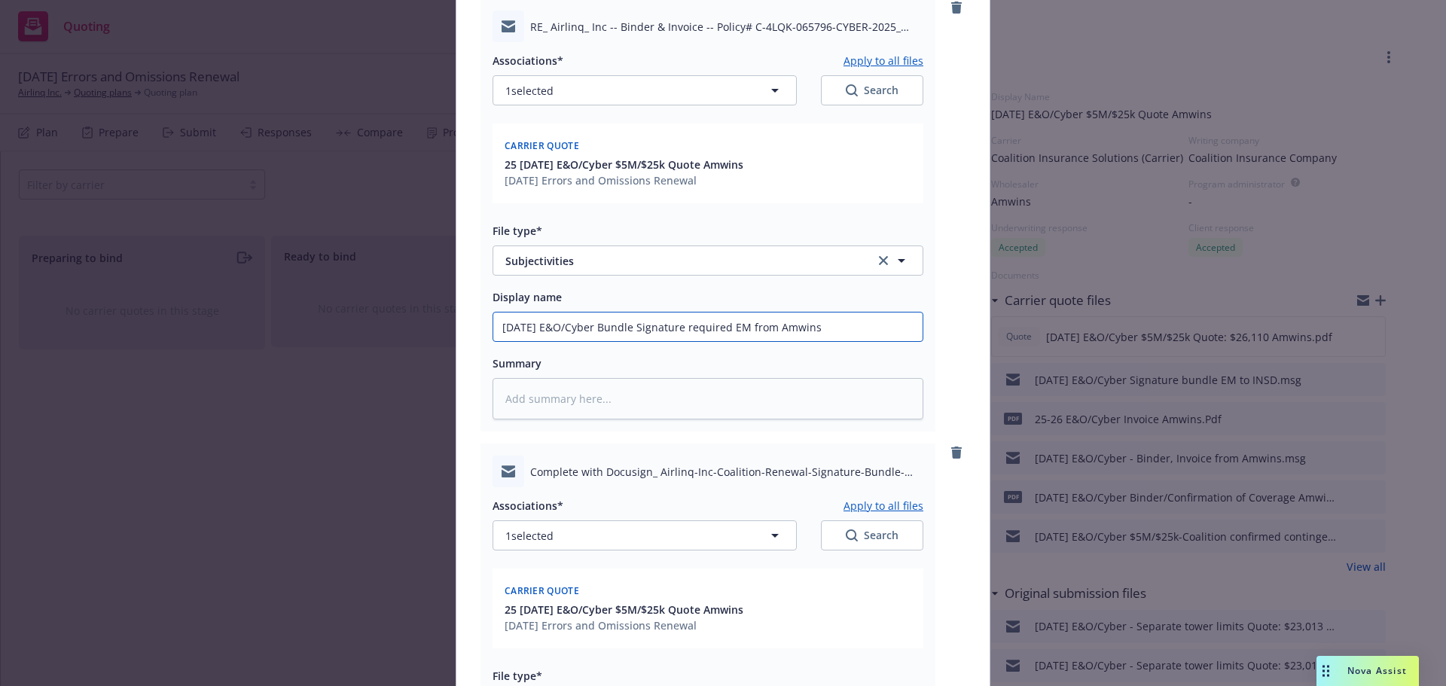
scroll to position [377, 0]
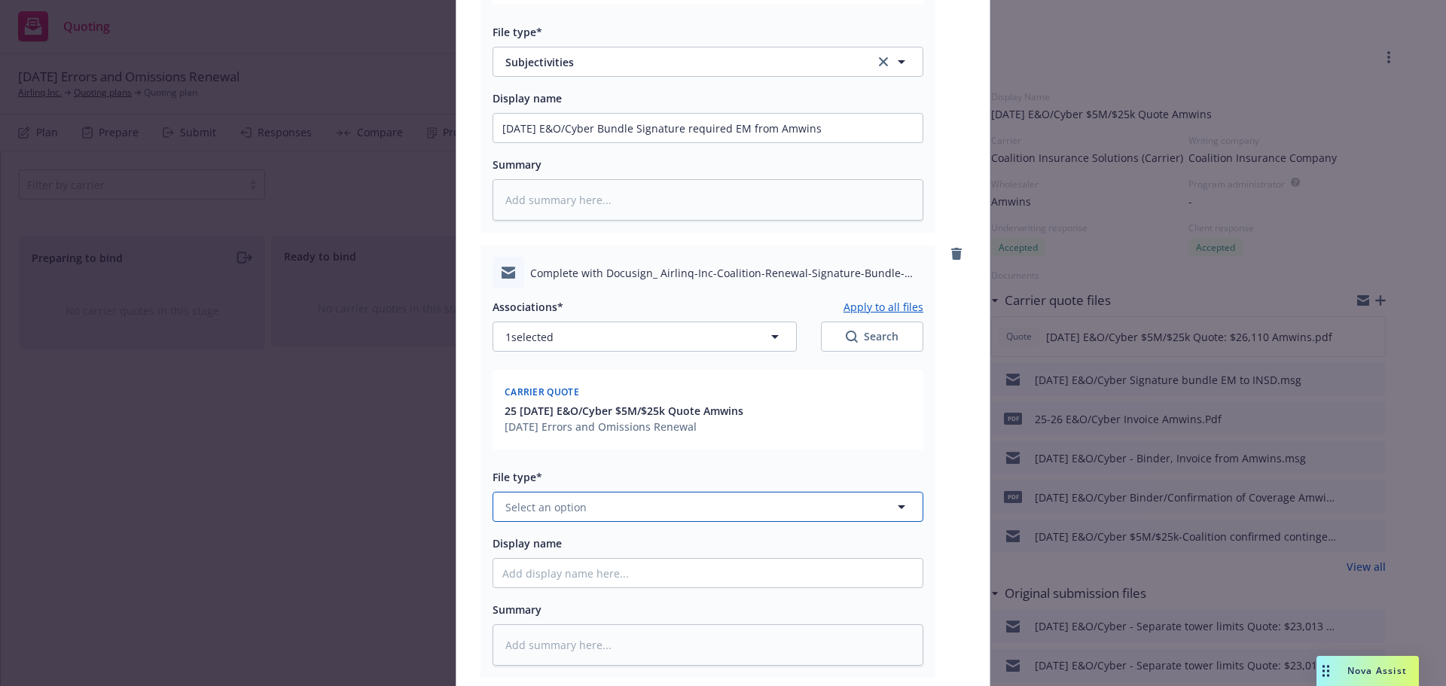
click at [527, 504] on span "Select an option" at bounding box center [545, 507] width 81 height 16
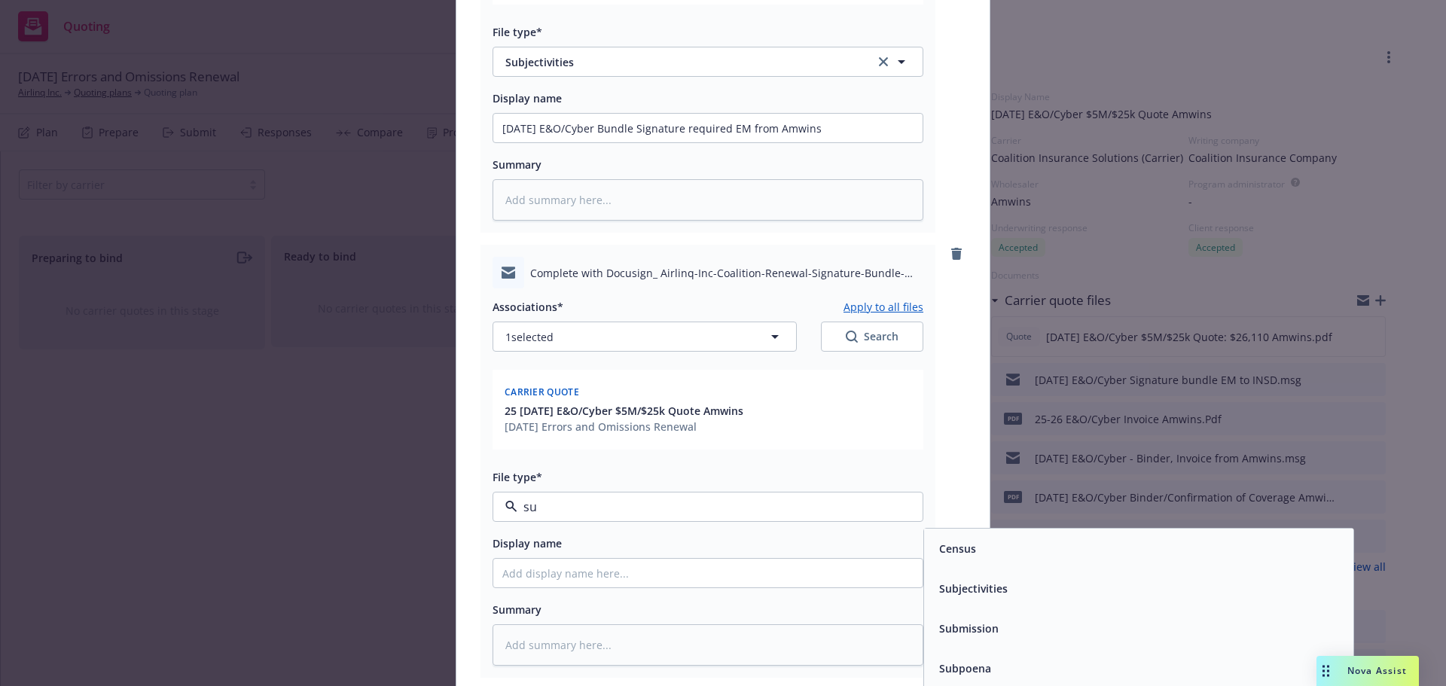
type input "sub"
drag, startPoint x: 978, startPoint y: 537, endPoint x: 947, endPoint y: 523, distance: 34.0
click at [979, 537] on div "Subjectivities" at bounding box center [1138, 549] width 429 height 40
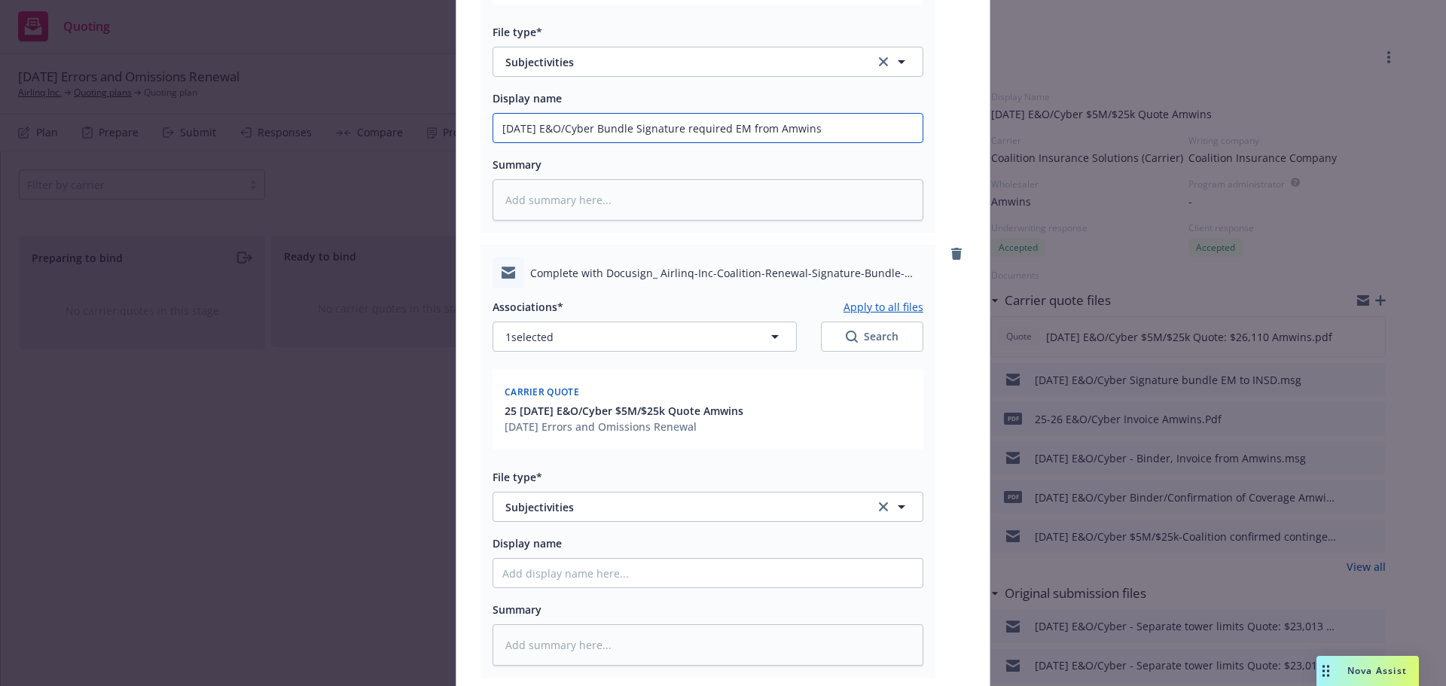
drag, startPoint x: 848, startPoint y: 134, endPoint x: 490, endPoint y: 126, distance: 357.9
click at [325, 133] on div "Add files The uploaded files will be associated with 25 [DATE] E&O/Cyber $5M/$2…" at bounding box center [723, 343] width 1446 height 686
click at [520, 571] on input "Display name" at bounding box center [707, 573] width 429 height 29
paste input "[DATE] E&O/Cyber Bundle Signature required EM from Amwins"
type textarea "x"
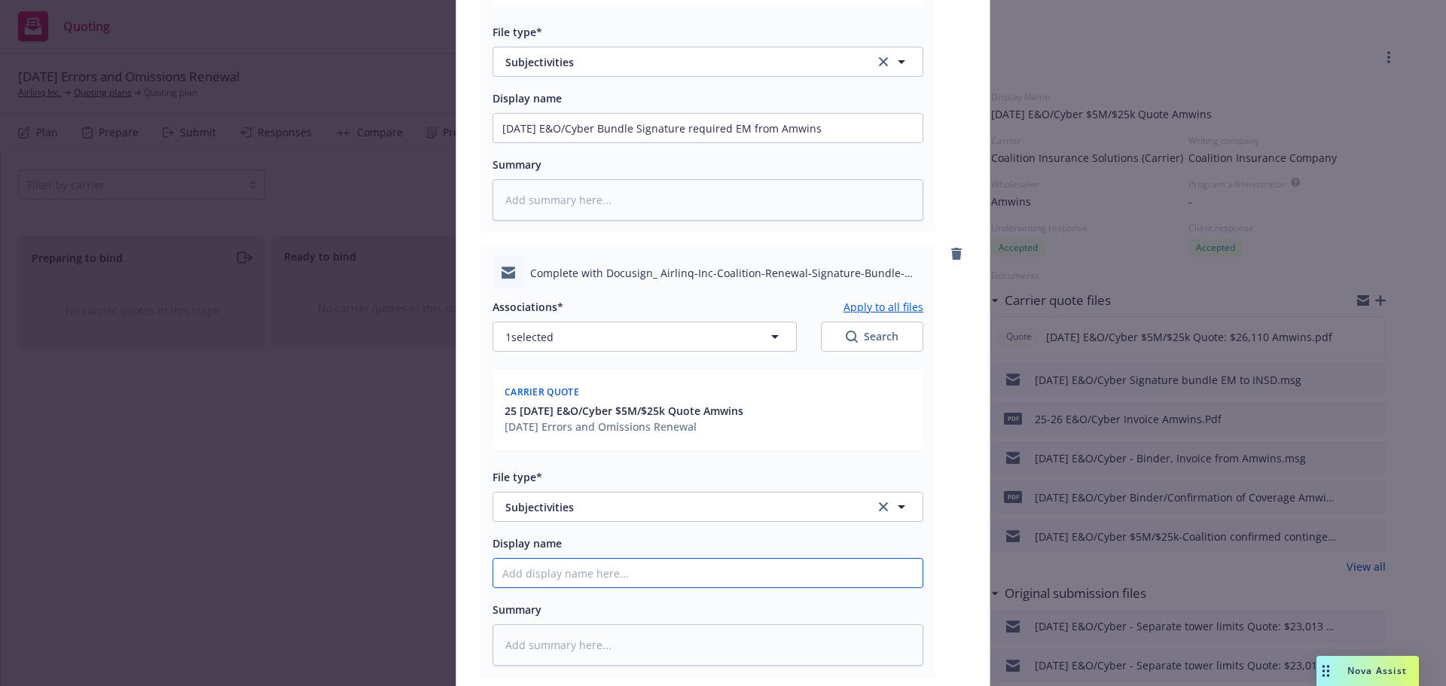
type input "[DATE] E&O/Cyber Bundle Signature required EM from Amwins"
type textarea "x"
type input "[DATE] E&O/Cyber Bundle Signature required EM from [GEOGRAPHIC_DATA]"
type textarea "x"
type input "[DATE] E&O/Cyber Bundle Signature required EM from Amwi"
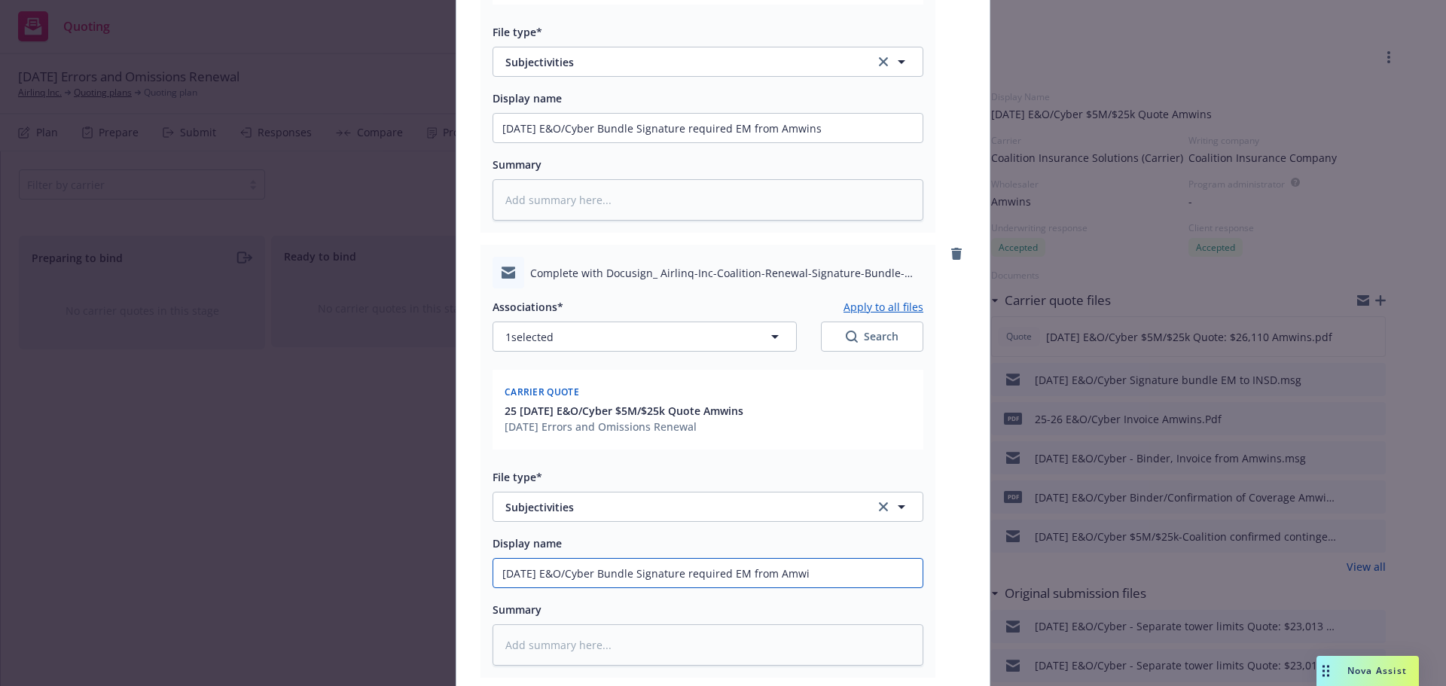
type textarea "x"
type input "[DATE] E&O/Cyber Bundle Signature required EM from Amw"
type textarea "x"
type input "[DATE] E&O/Cyber Bundle Signature required EM from Am"
type textarea "x"
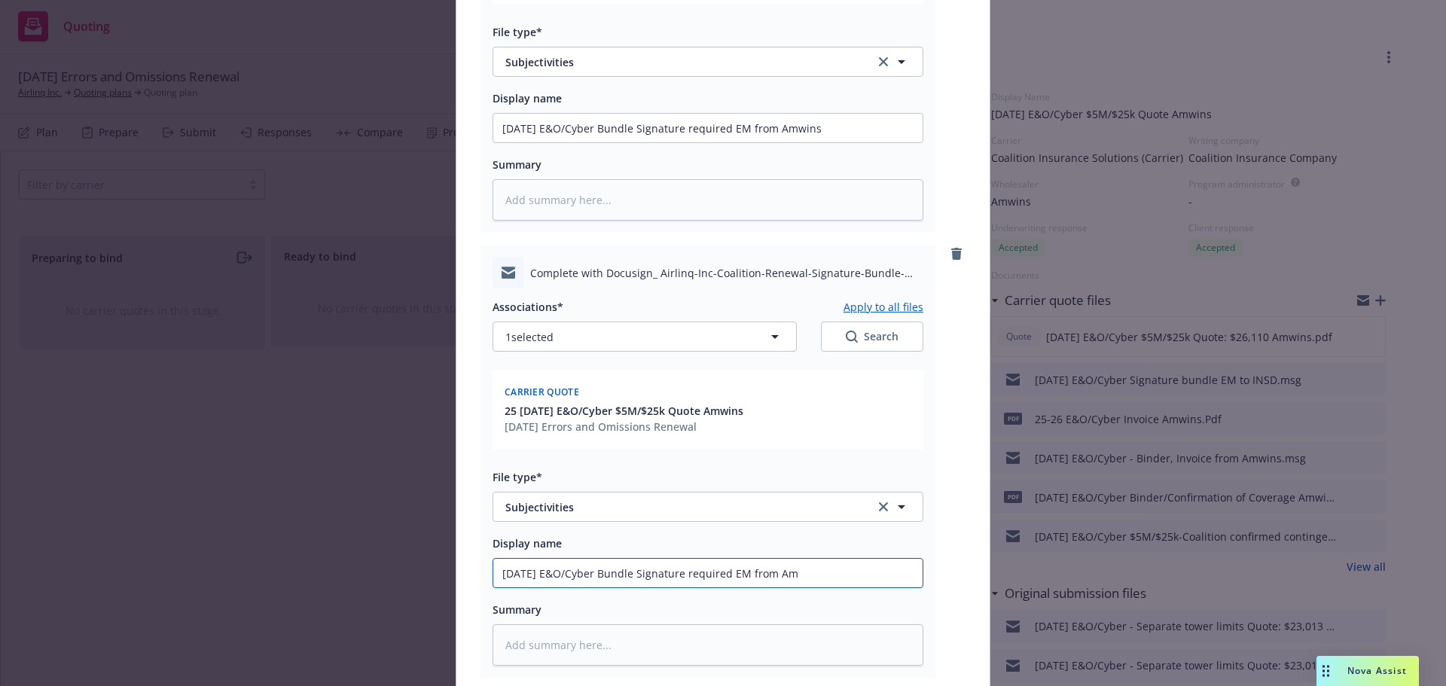
type input "[DATE] E&O/Cyber Bundle Signature required EM from A"
type textarea "x"
type input "[DATE] E&O/Cyber Bundle Signature required EM from"
type textarea "x"
type input "[DATE] E&O/Cyber Bundle Signature required EM from"
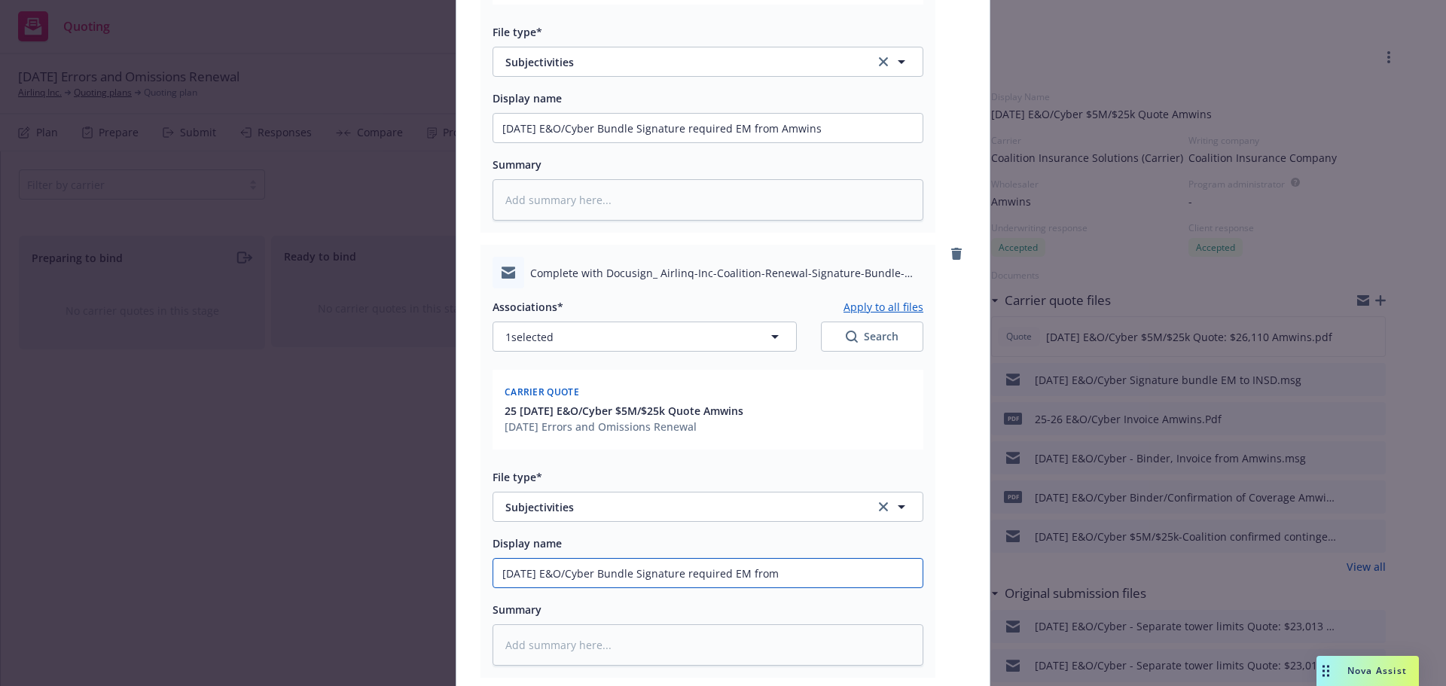
type textarea "x"
type input "[DATE] E&O/Cyber Bundle Signature required EM fro"
type textarea "x"
type input "[DATE] E&O/Cyber Bundle Signature required EM fr"
type textarea "x"
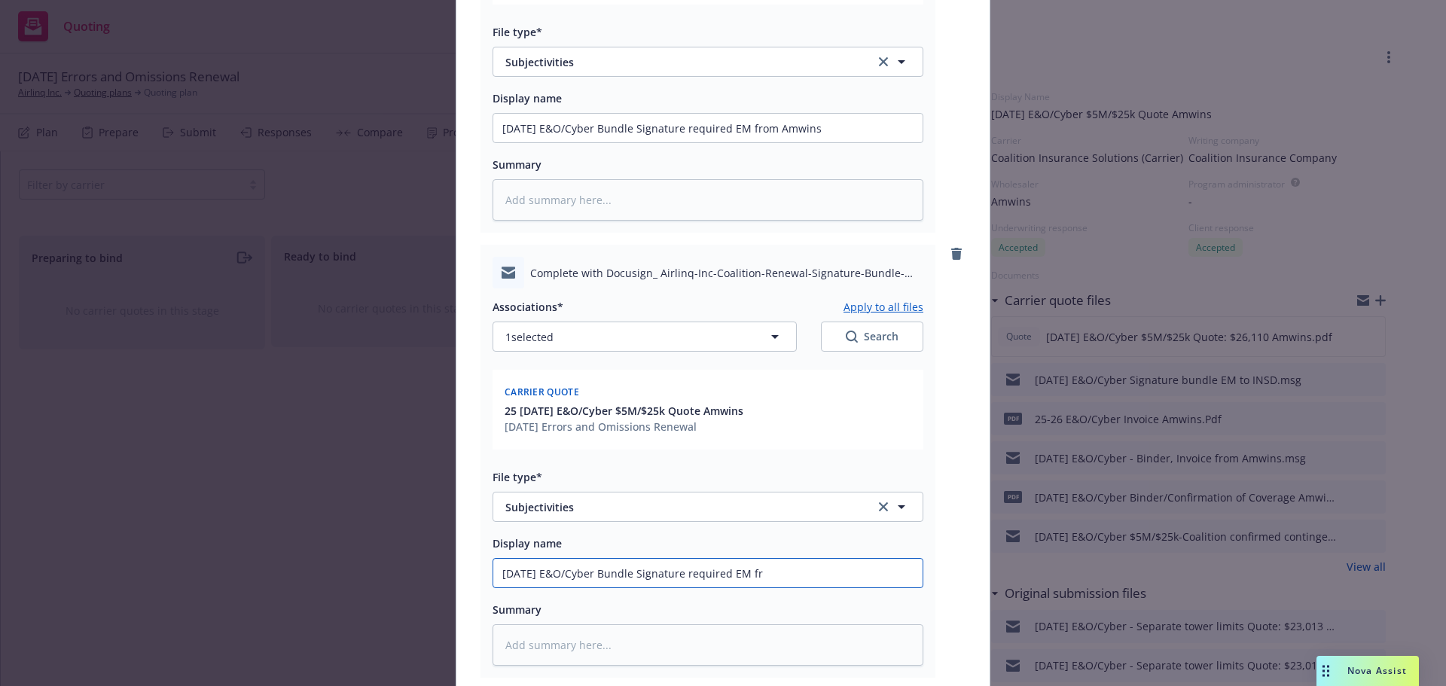
type input "[DATE] E&O/Cyber Bundle Signature required EM f"
type textarea "x"
type input "[DATE] E&O/Cyber Bundle Signature required EM"
type textarea "x"
type input "[DATE] E&O/Cyber Bundle Signature required EM t"
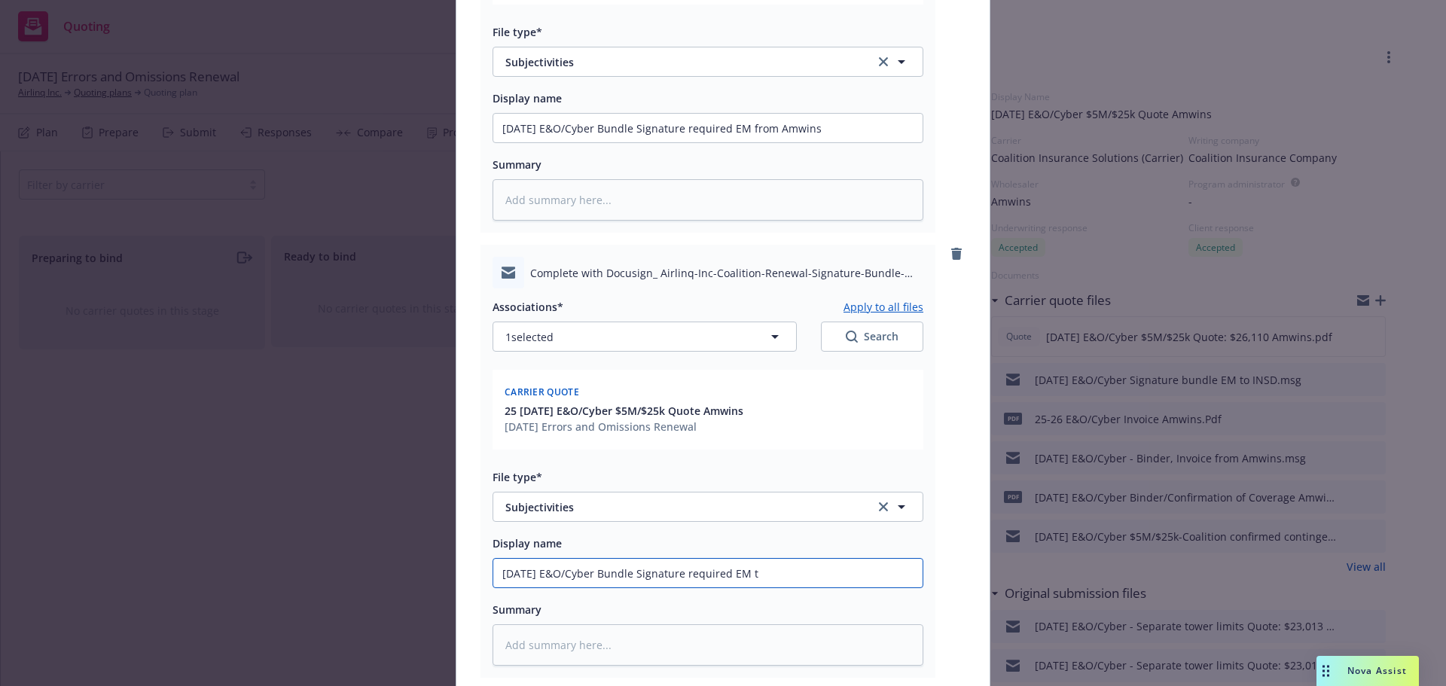
type textarea "x"
type input "[DATE] E&O/Cyber Bundle Signature required EM to"
type textarea "x"
type input "[DATE] E&O/Cyber Bundle Signature required EM to"
type textarea "x"
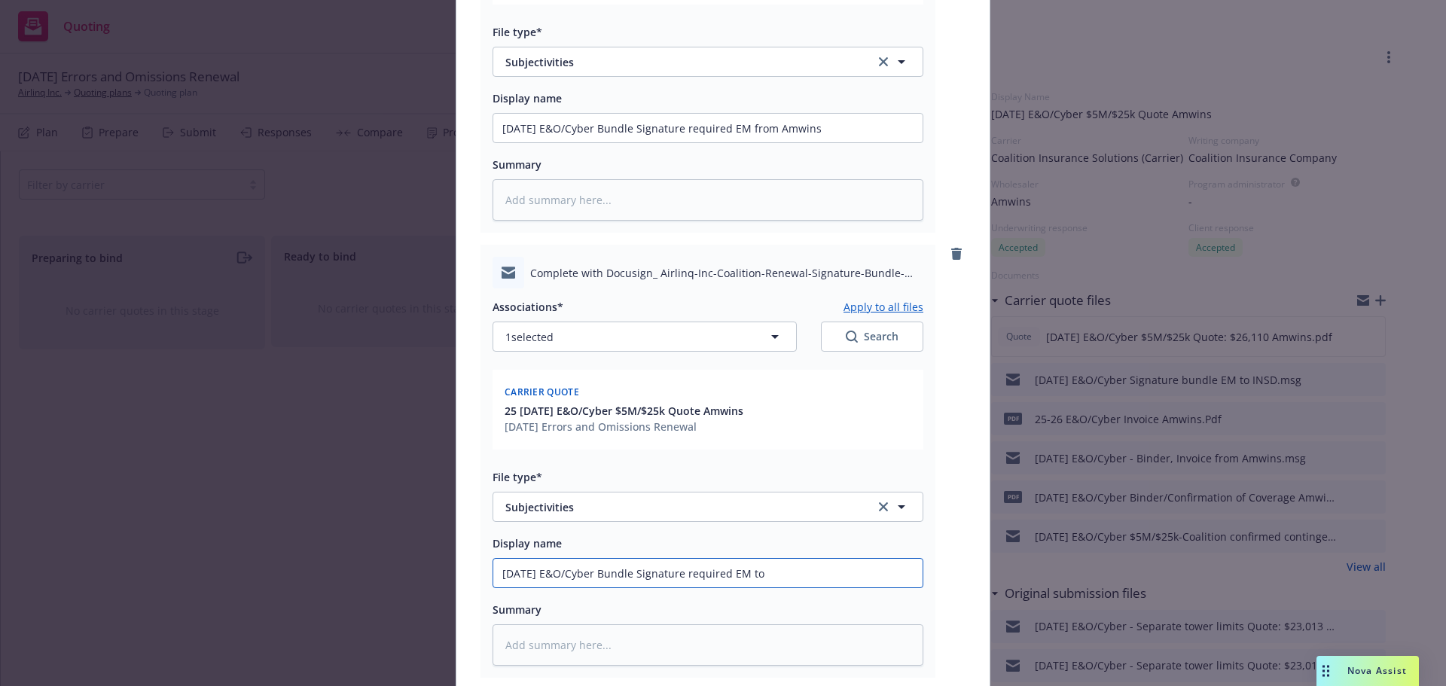
type input "[DATE] E&O/Cyber Bundle Signature required EM to I"
type textarea "x"
type input "[DATE] E&O/Cyber Bundle Signature required EM to IN"
type textarea "x"
type input "[DATE] E&O/Cyber Bundle Signature required EM to INS"
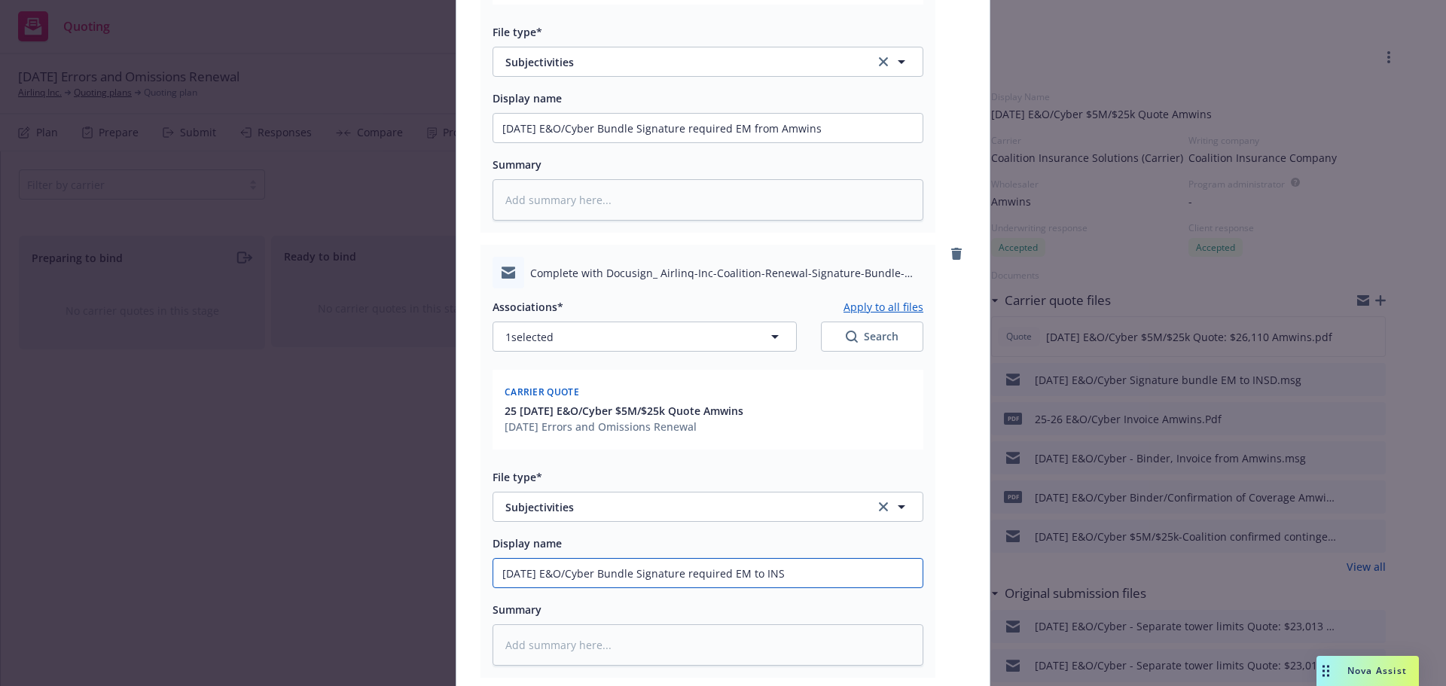
type textarea "x"
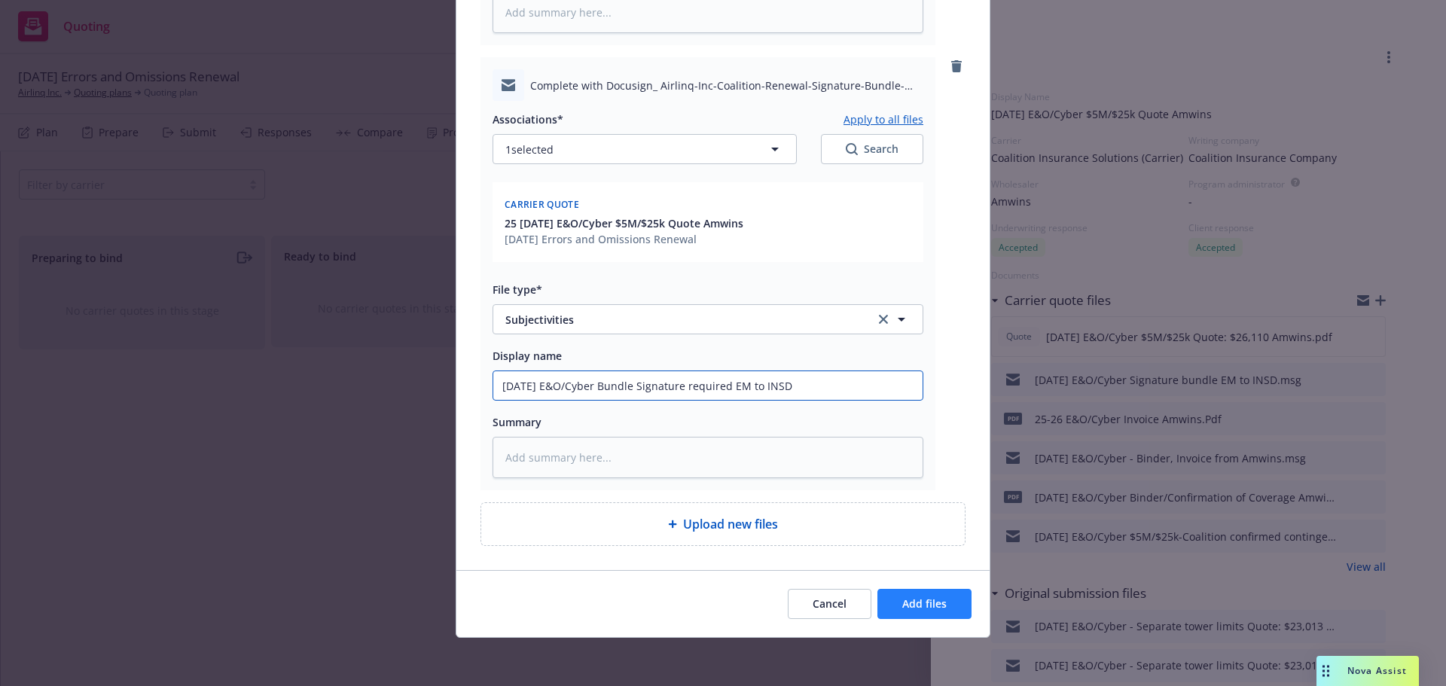
type input "[DATE] E&O/Cyber Bundle Signature required EM to INSD"
click at [918, 606] on span "Add files" at bounding box center [924, 604] width 44 height 14
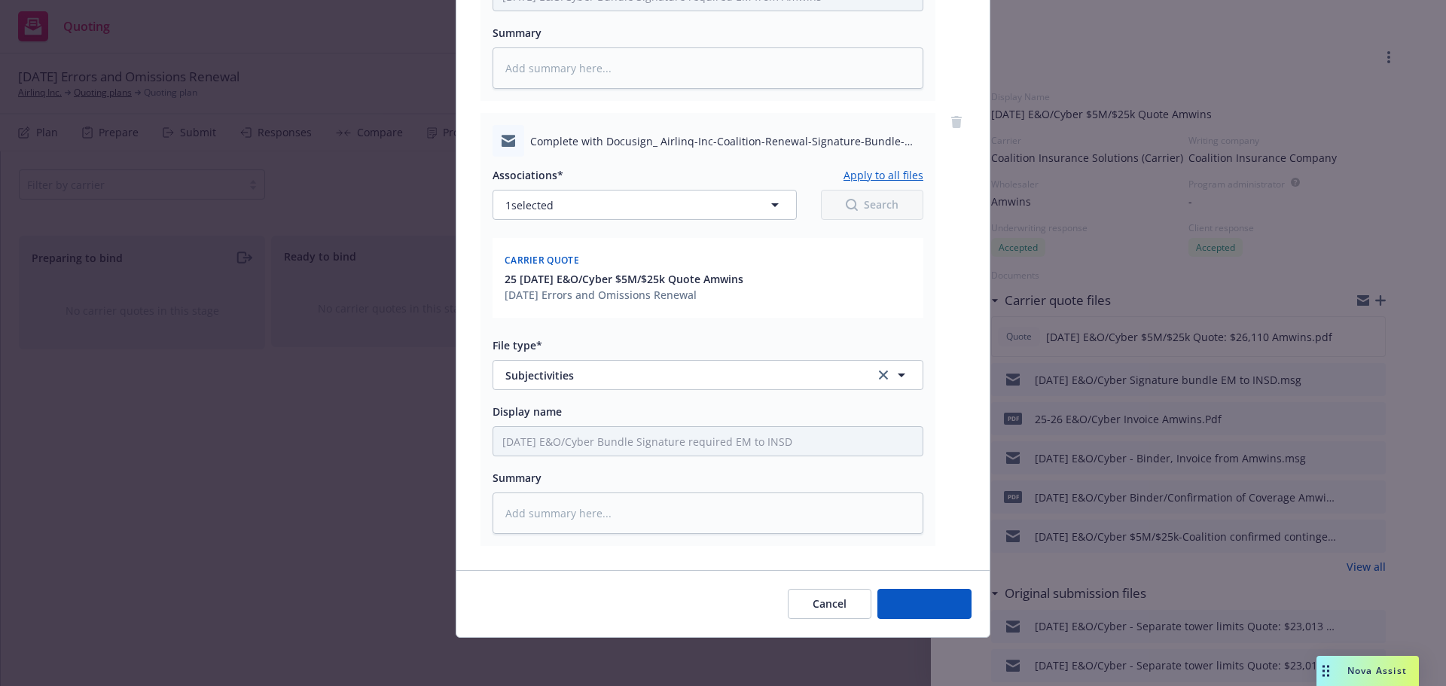
scroll to position [508, 0]
type textarea "x"
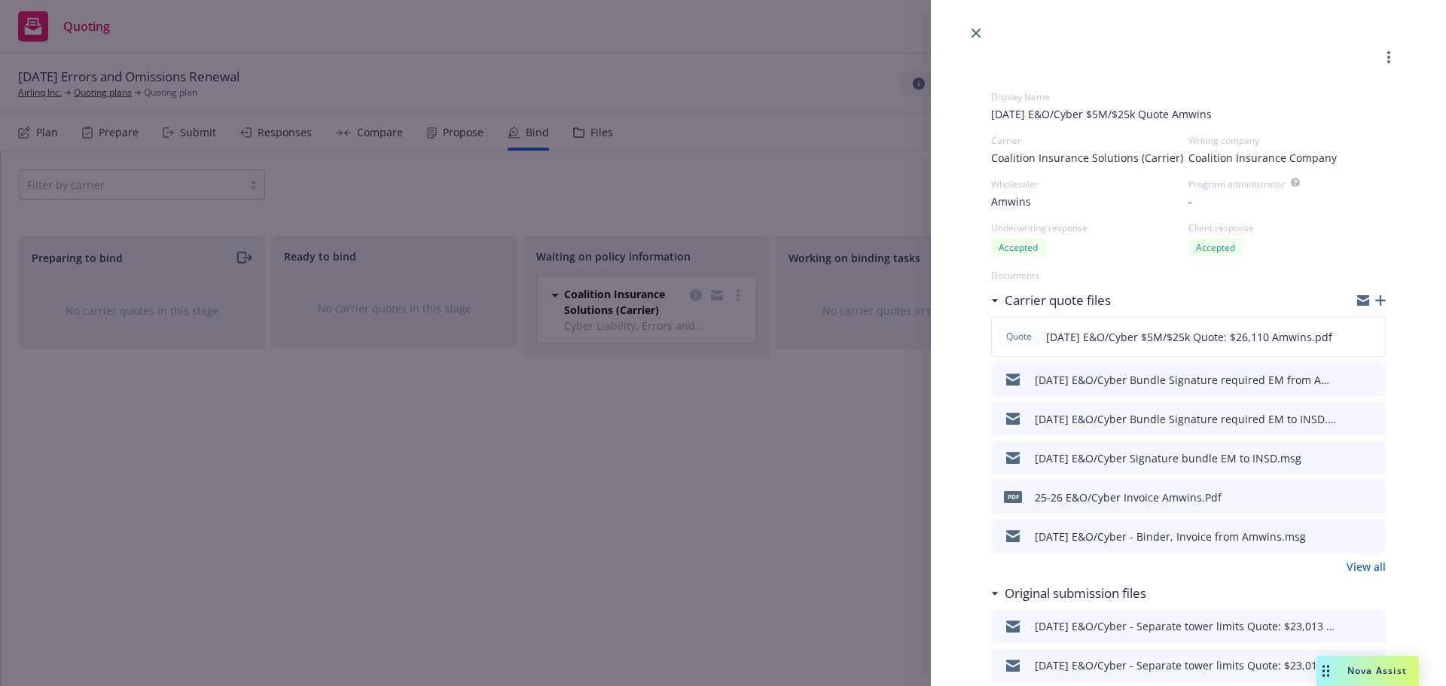
drag, startPoint x: 972, startPoint y: 32, endPoint x: 1064, endPoint y: 37, distance: 91.3
click at [972, 32] on icon "close" at bounding box center [976, 33] width 9 height 9
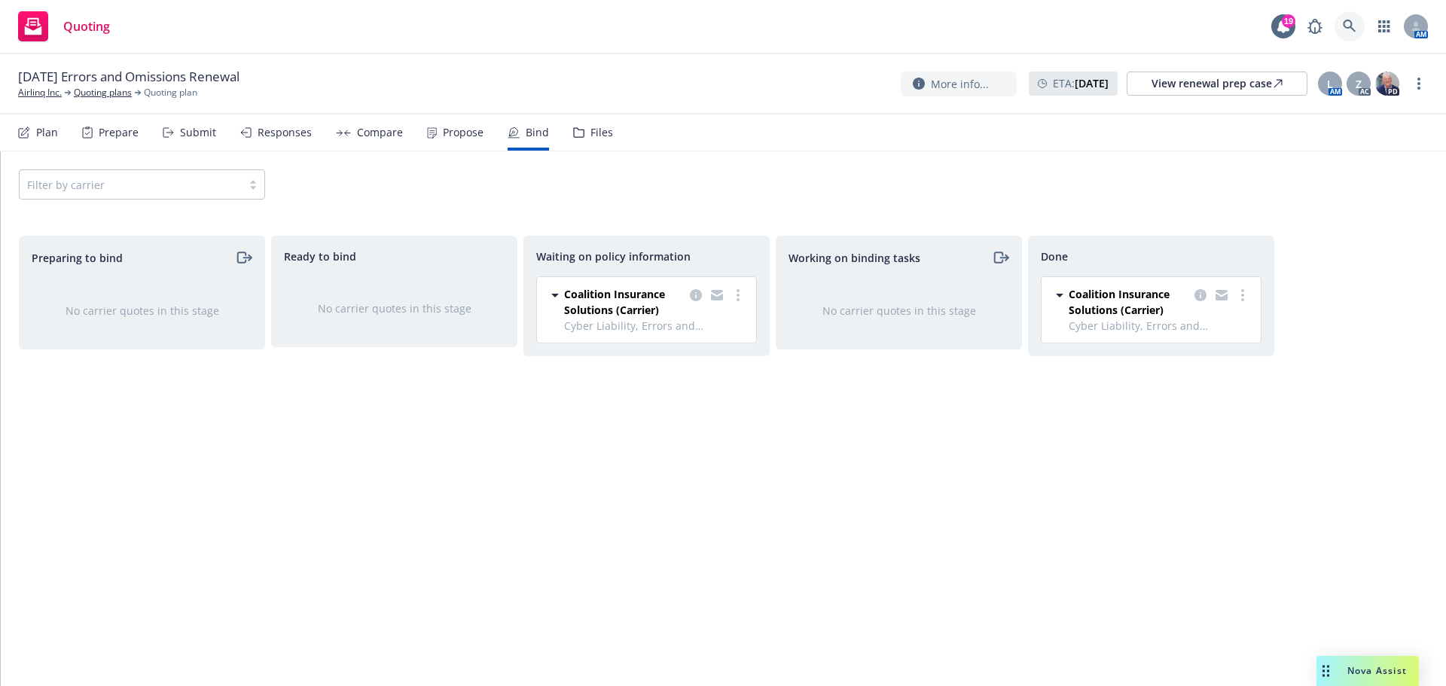
click at [1358, 26] on link at bounding box center [1350, 26] width 30 height 30
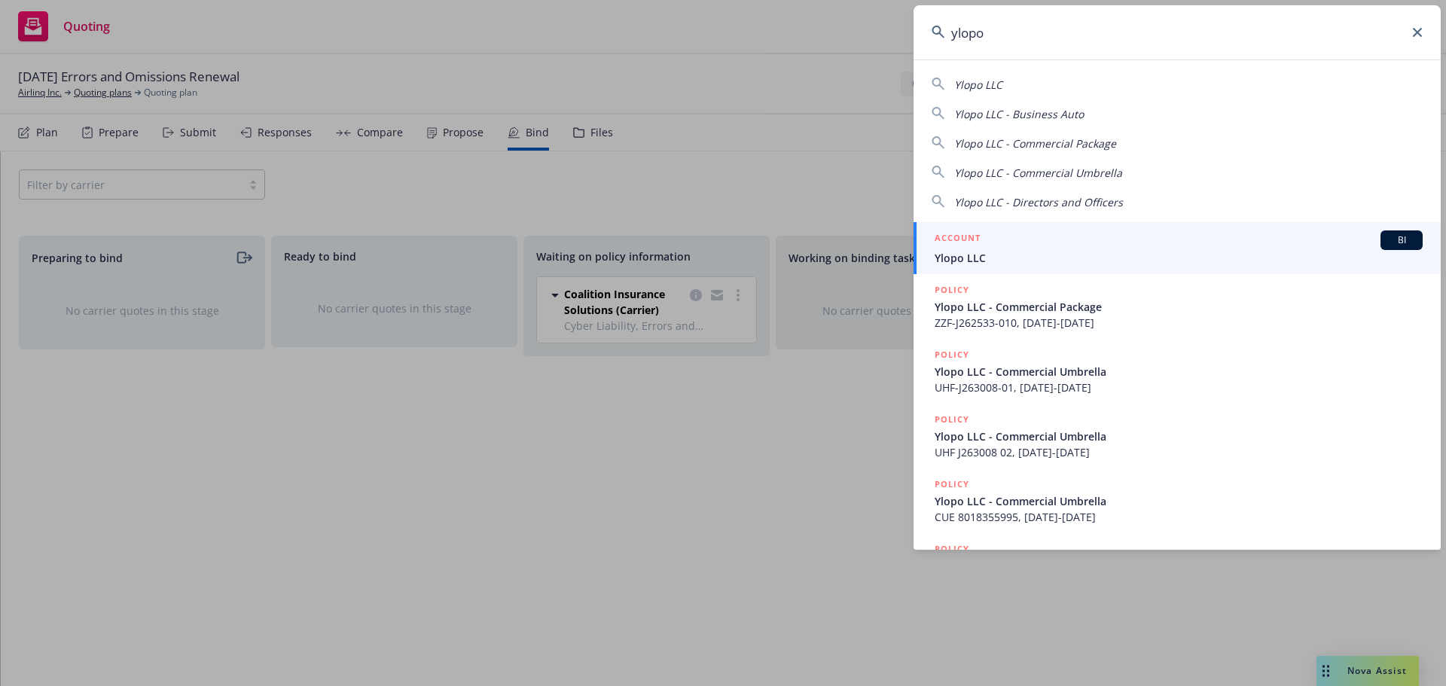
click at [978, 92] on div "Ylopo LLC" at bounding box center [978, 84] width 48 height 18
type input "Ylopo LLC"
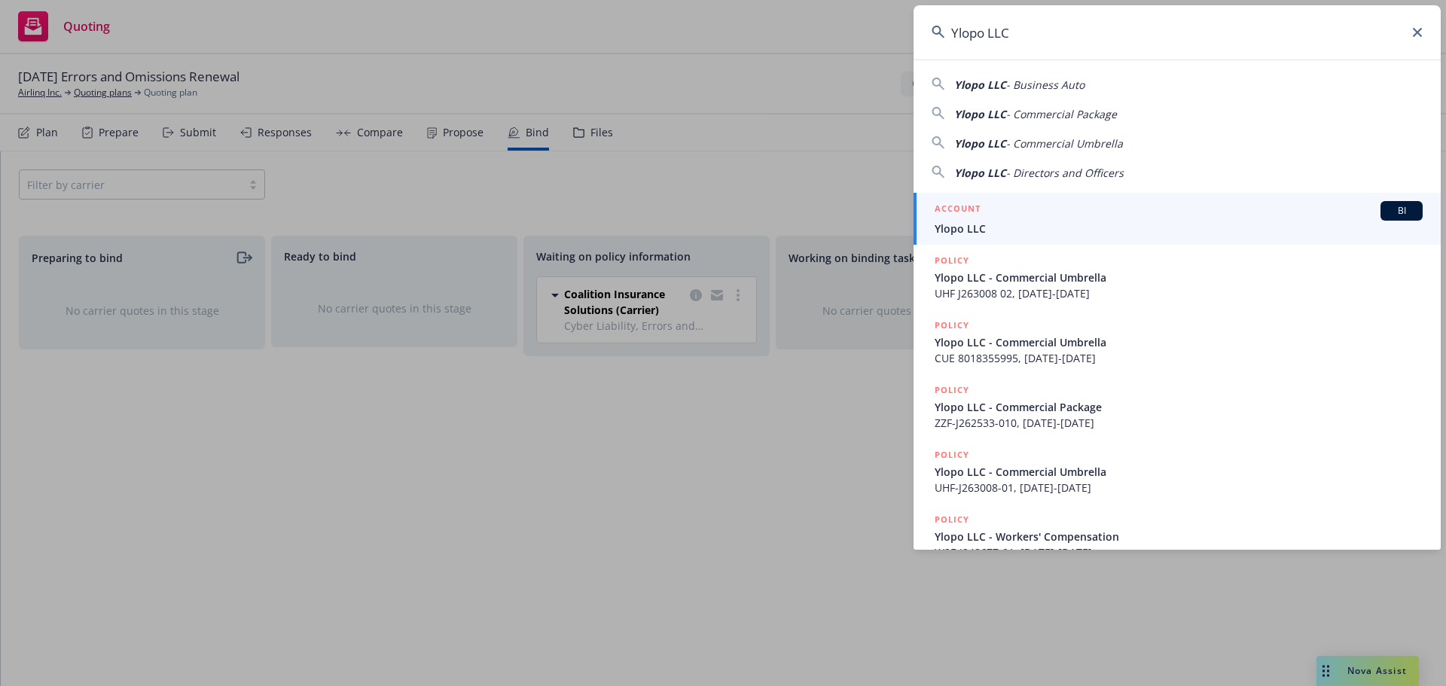
click at [949, 218] on li "ACCOUNT BI Ylopo LLC" at bounding box center [1177, 219] width 527 height 52
click at [975, 227] on span "Ylopo LLC" at bounding box center [1179, 229] width 488 height 16
